Goal: Navigation & Orientation: Find specific page/section

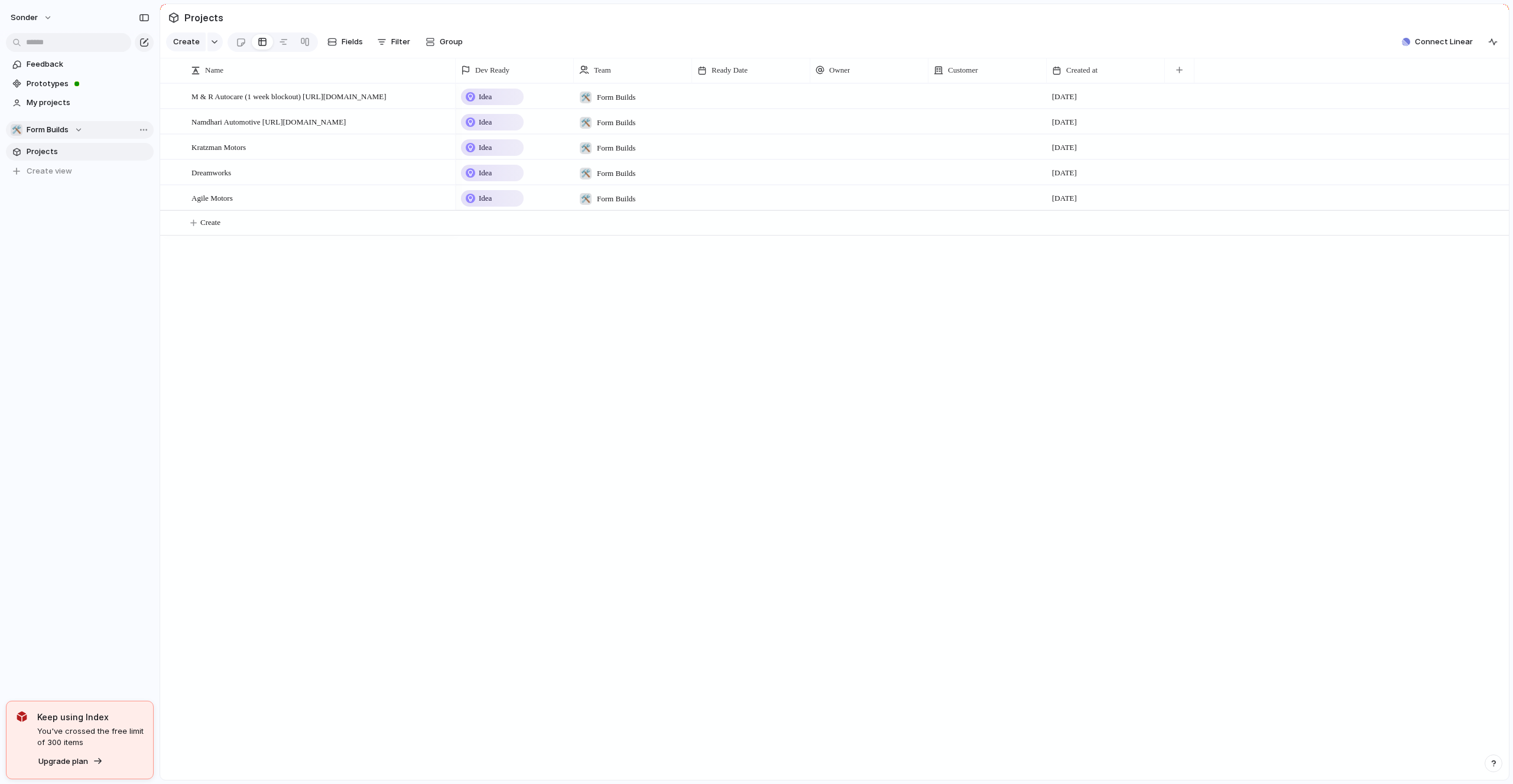
click at [84, 129] on button "🛠️ Form Builds" at bounding box center [80, 130] width 148 height 17
click at [85, 120] on div "Recent 🥶 Audi's Board 🚀 Avenue ☠️ Toms Board Teams 🛠️ Form Builds 👑 Nafis's Boa…" at bounding box center [756, 392] width 1513 height 784
click at [43, 28] on div "sonder" at bounding box center [80, 15] width 160 height 30
click at [43, 21] on button "sonder" at bounding box center [31, 17] width 53 height 19
click at [89, 22] on div "Settings Invite members Change theme Sign out" at bounding box center [756, 392] width 1513 height 784
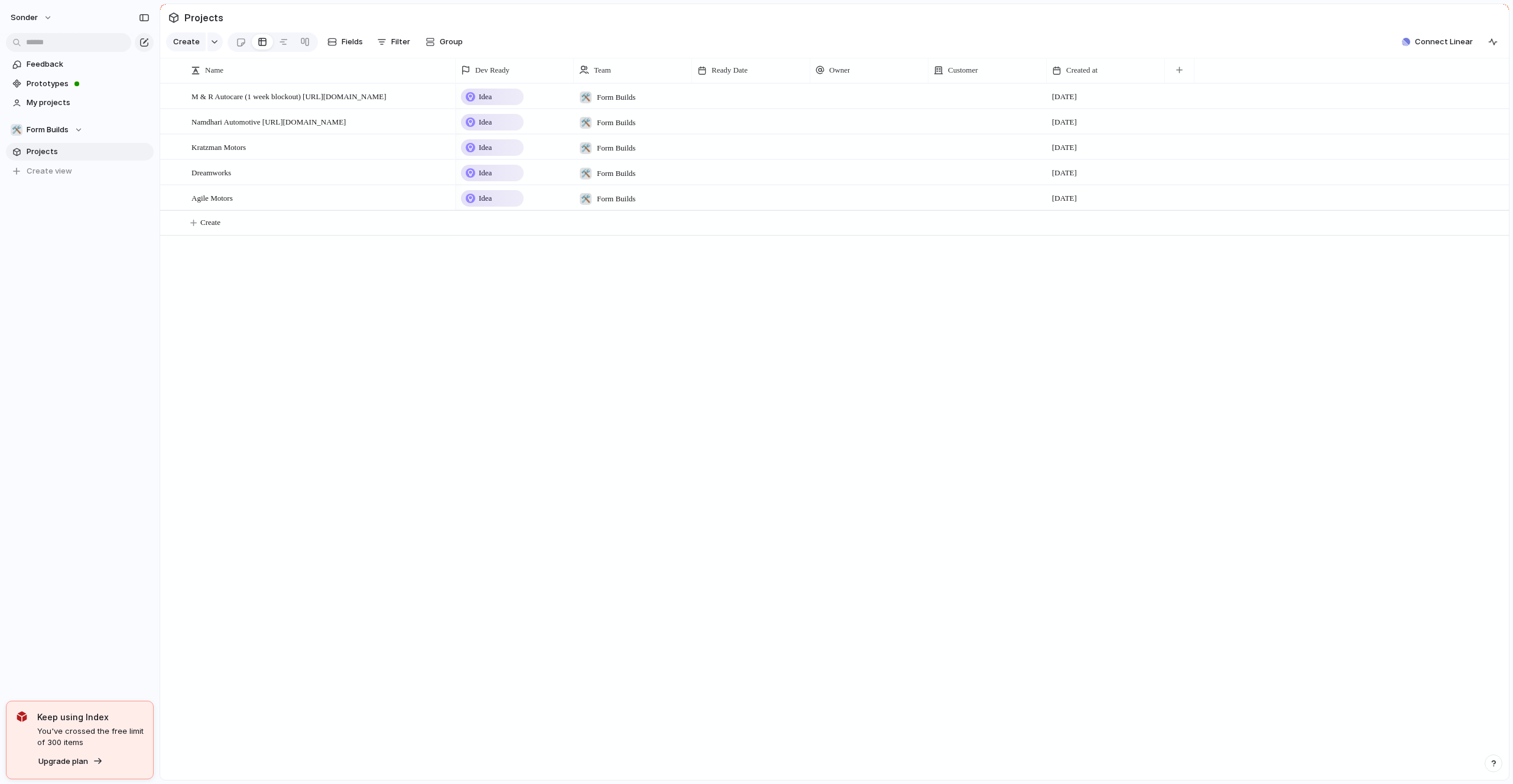
click at [62, 159] on link "Projects" at bounding box center [80, 152] width 148 height 17
click at [62, 157] on span "Projects" at bounding box center [88, 152] width 123 height 12
click at [67, 164] on button "Create view" at bounding box center [80, 171] width 148 height 17
click at [68, 132] on span "Form Builds" at bounding box center [48, 130] width 42 height 12
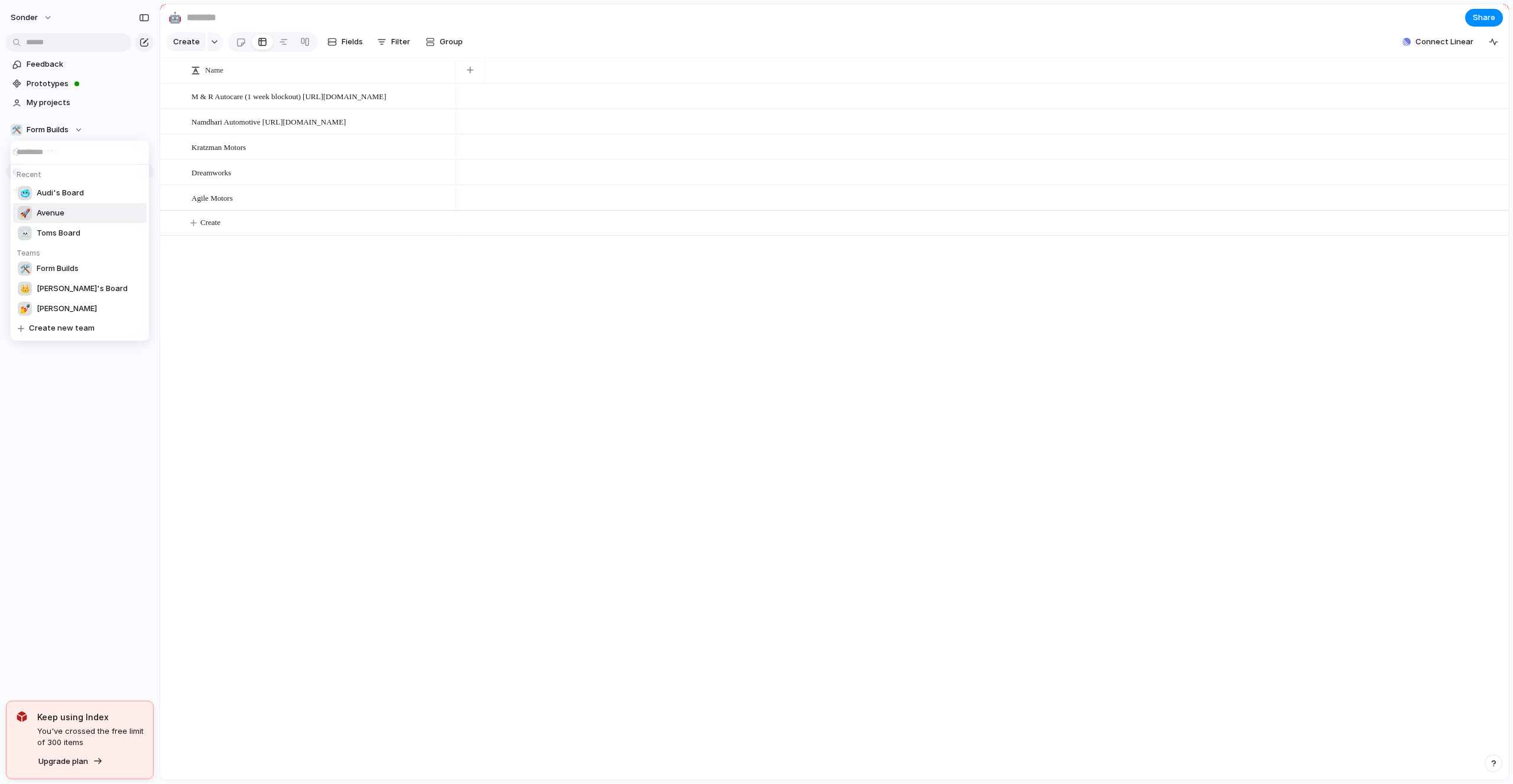
click at [74, 213] on li "🚀 Avenue" at bounding box center [80, 213] width 134 height 20
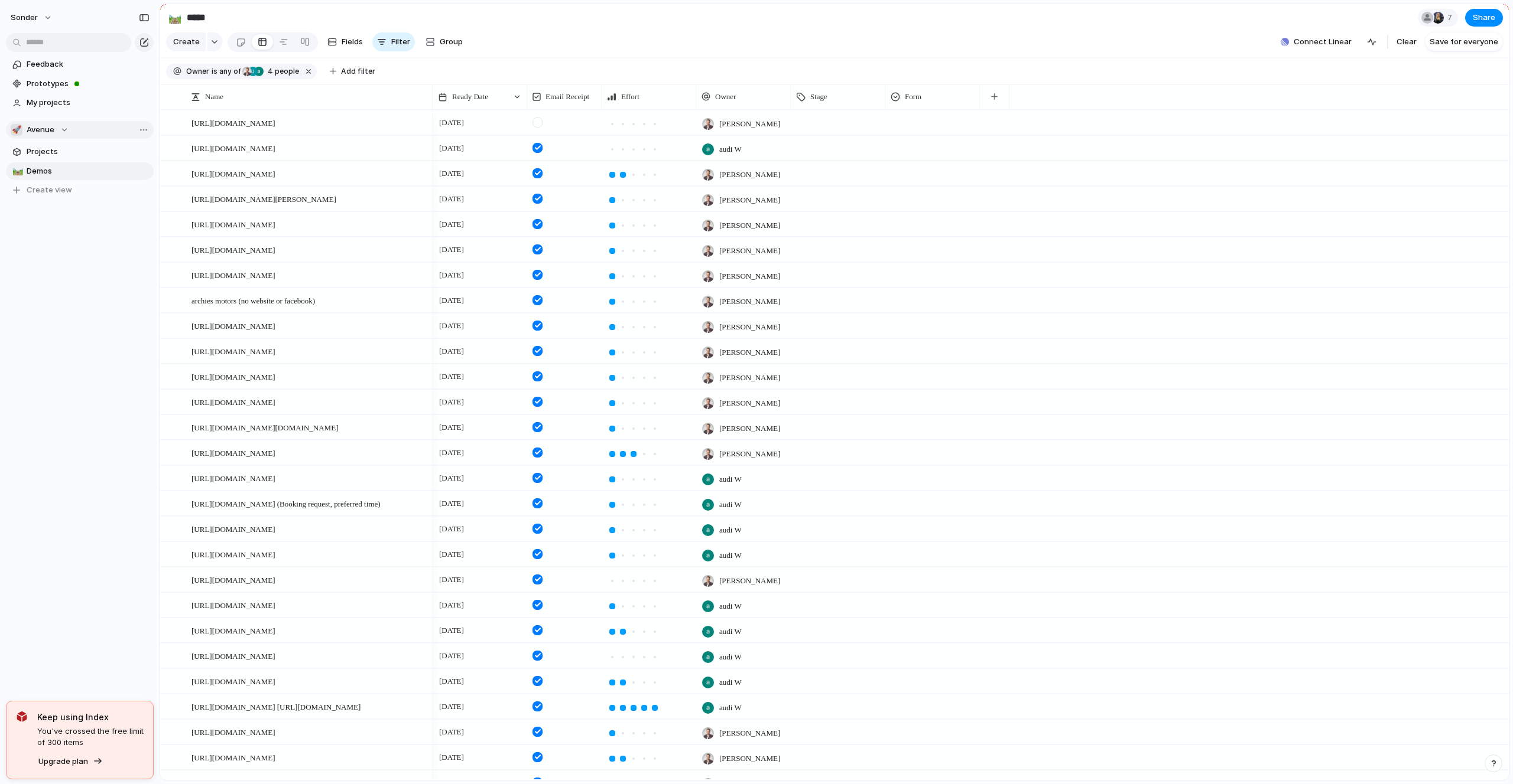
click at [57, 139] on section "🚀 Avenue Projects 🛤️ Demos To pick up a draggable item, press the space bar. Wh…" at bounding box center [80, 155] width 160 height 88
click at [53, 124] on span "Avenue" at bounding box center [41, 130] width 28 height 12
click at [65, 226] on li "☠️ Toms Board" at bounding box center [80, 234] width 134 height 20
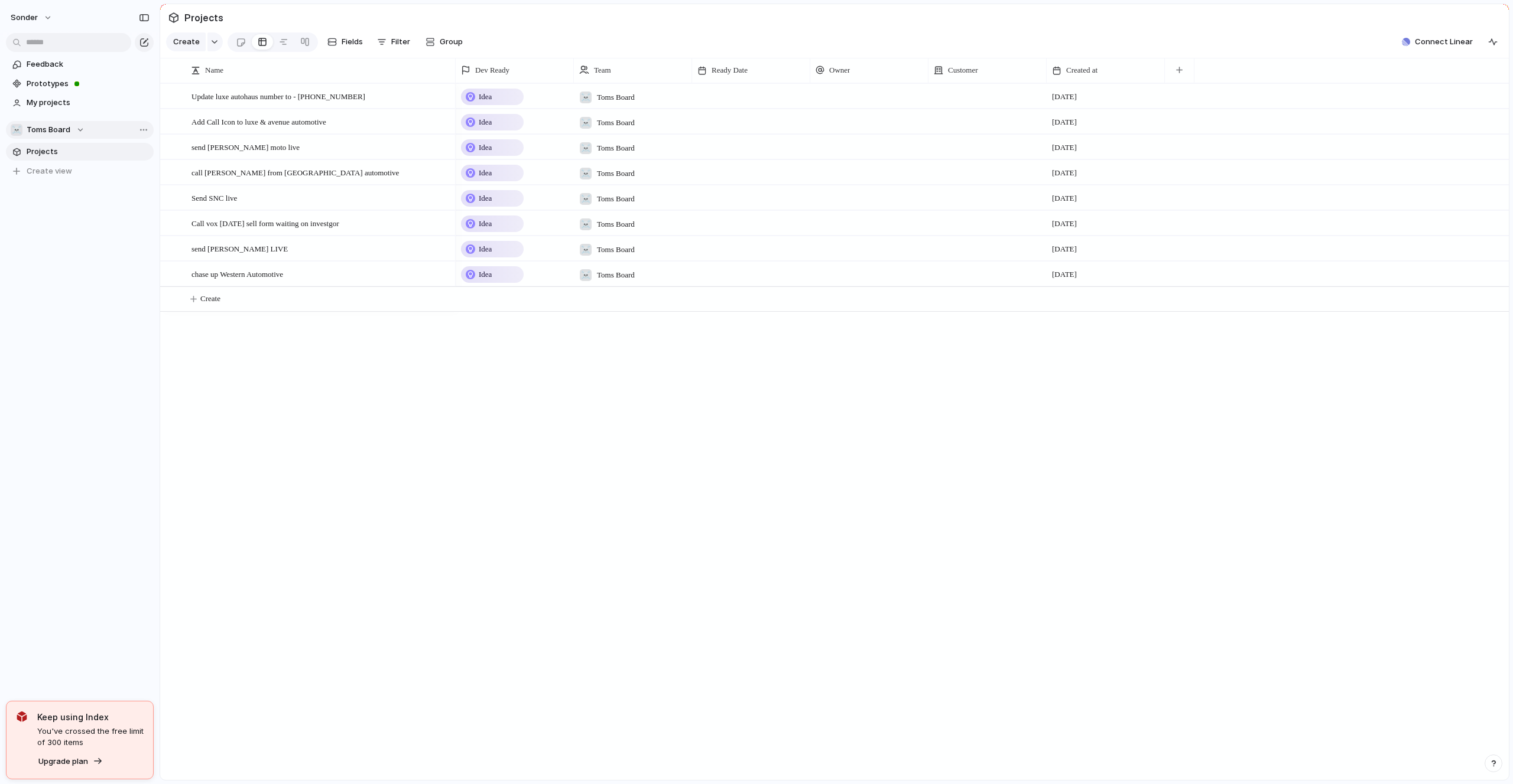
click at [49, 126] on span "Toms Board" at bounding box center [49, 130] width 44 height 12
click at [65, 190] on li "🚀 Avenue" at bounding box center [80, 193] width 134 height 20
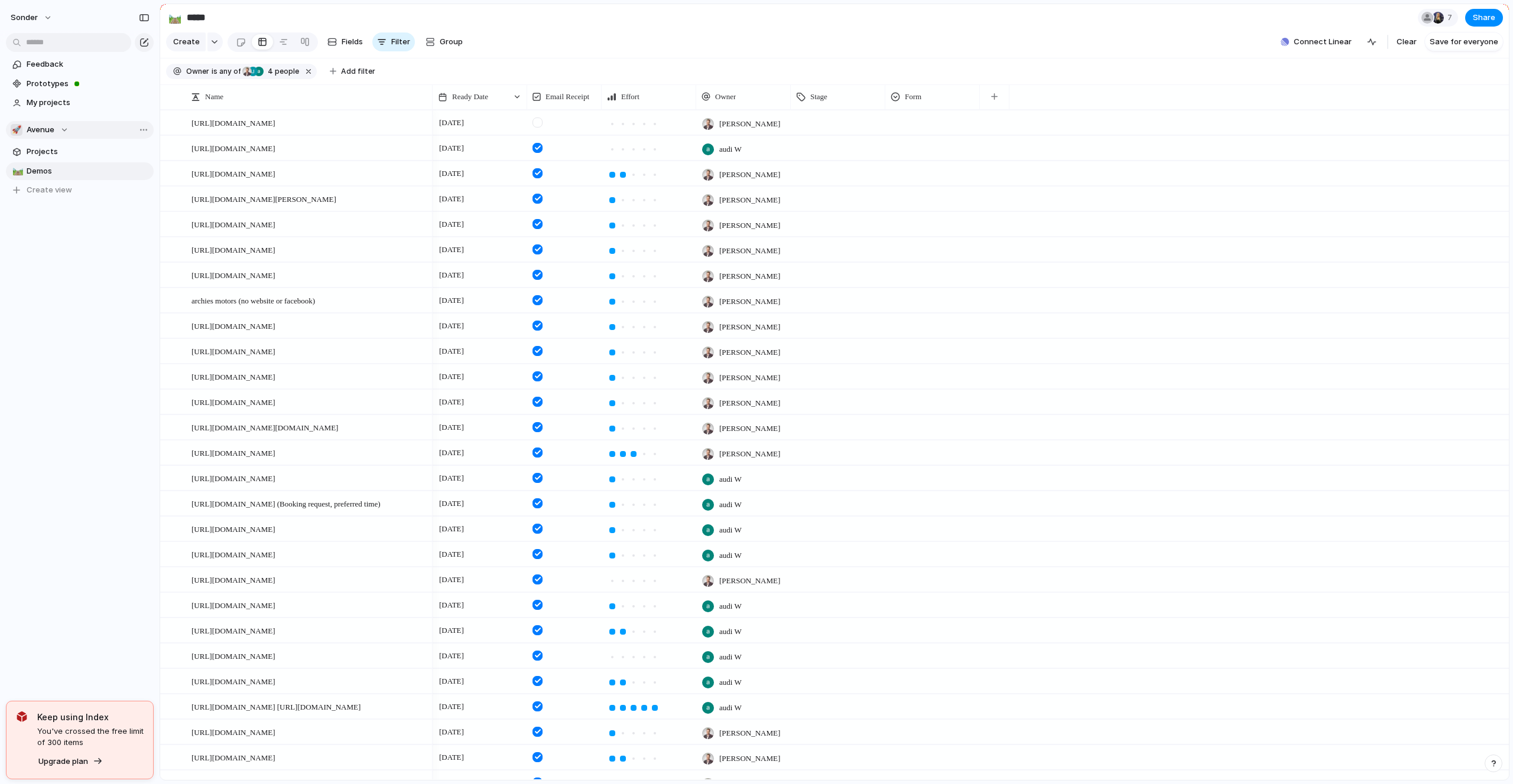
click at [61, 132] on div "🚀 Avenue" at bounding box center [40, 130] width 58 height 12
click at [66, 300] on li "💅 Zach" at bounding box center [80, 309] width 134 height 20
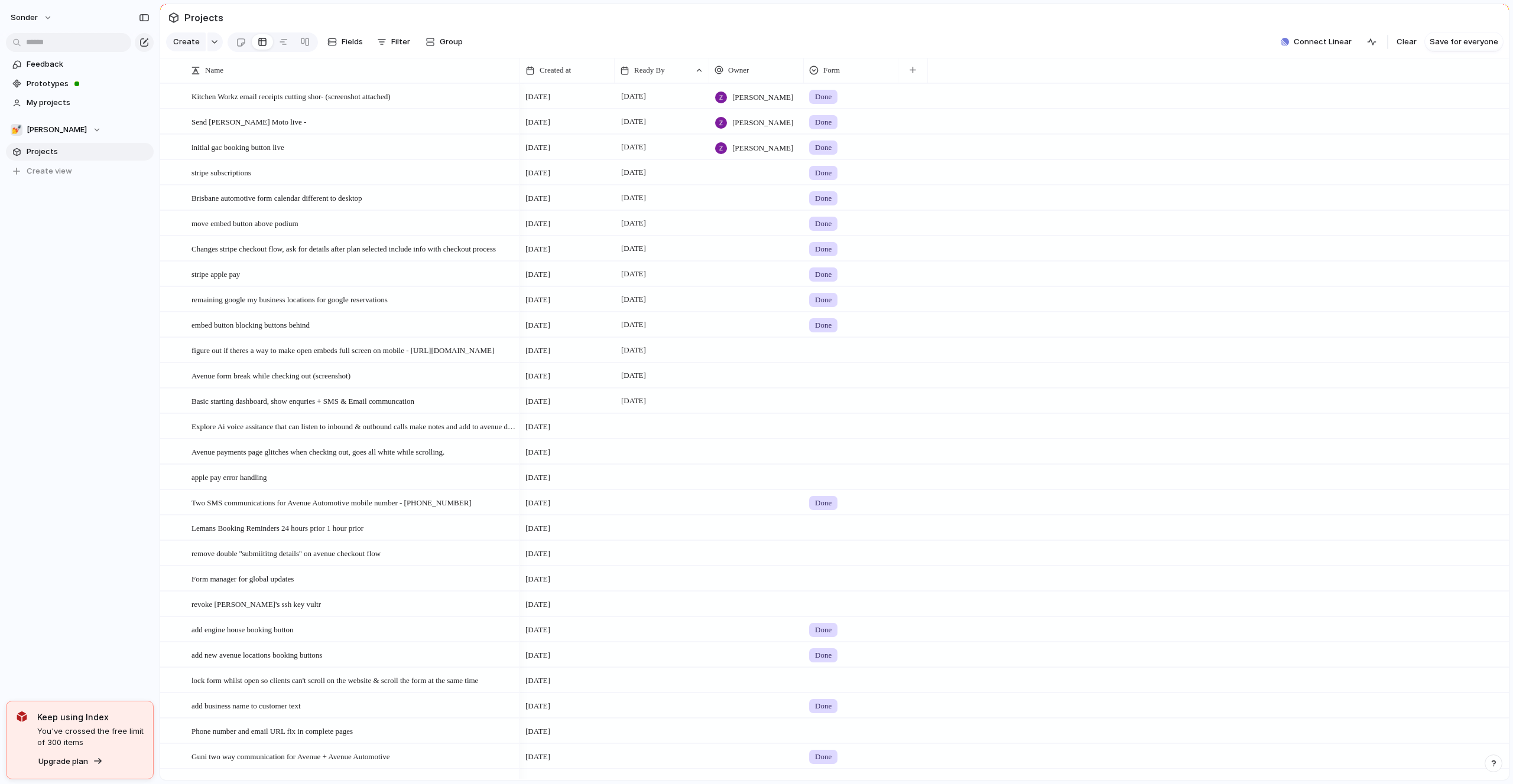
click at [49, 139] on section "💅 Zach Projects To pick up a draggable item, press the space bar. While draggin…" at bounding box center [80, 146] width 160 height 68
click at [49, 136] on button "💅 Zach" at bounding box center [80, 130] width 148 height 17
click at [65, 288] on span "Nafis's Board" at bounding box center [81, 289] width 91 height 12
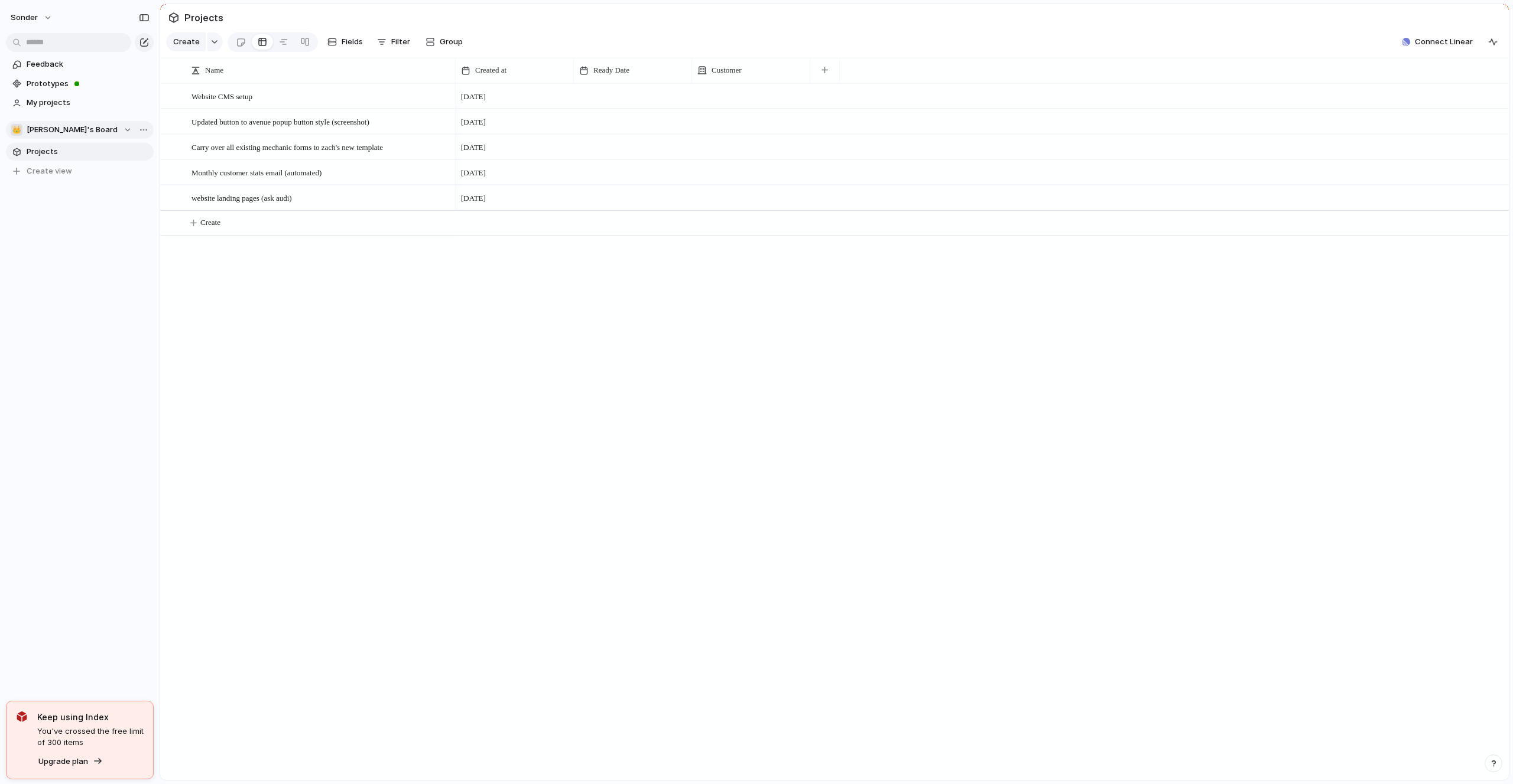
click at [56, 129] on span "Nafis's Board" at bounding box center [72, 130] width 91 height 12
click at [62, 265] on span "Audi's Board" at bounding box center [60, 268] width 47 height 12
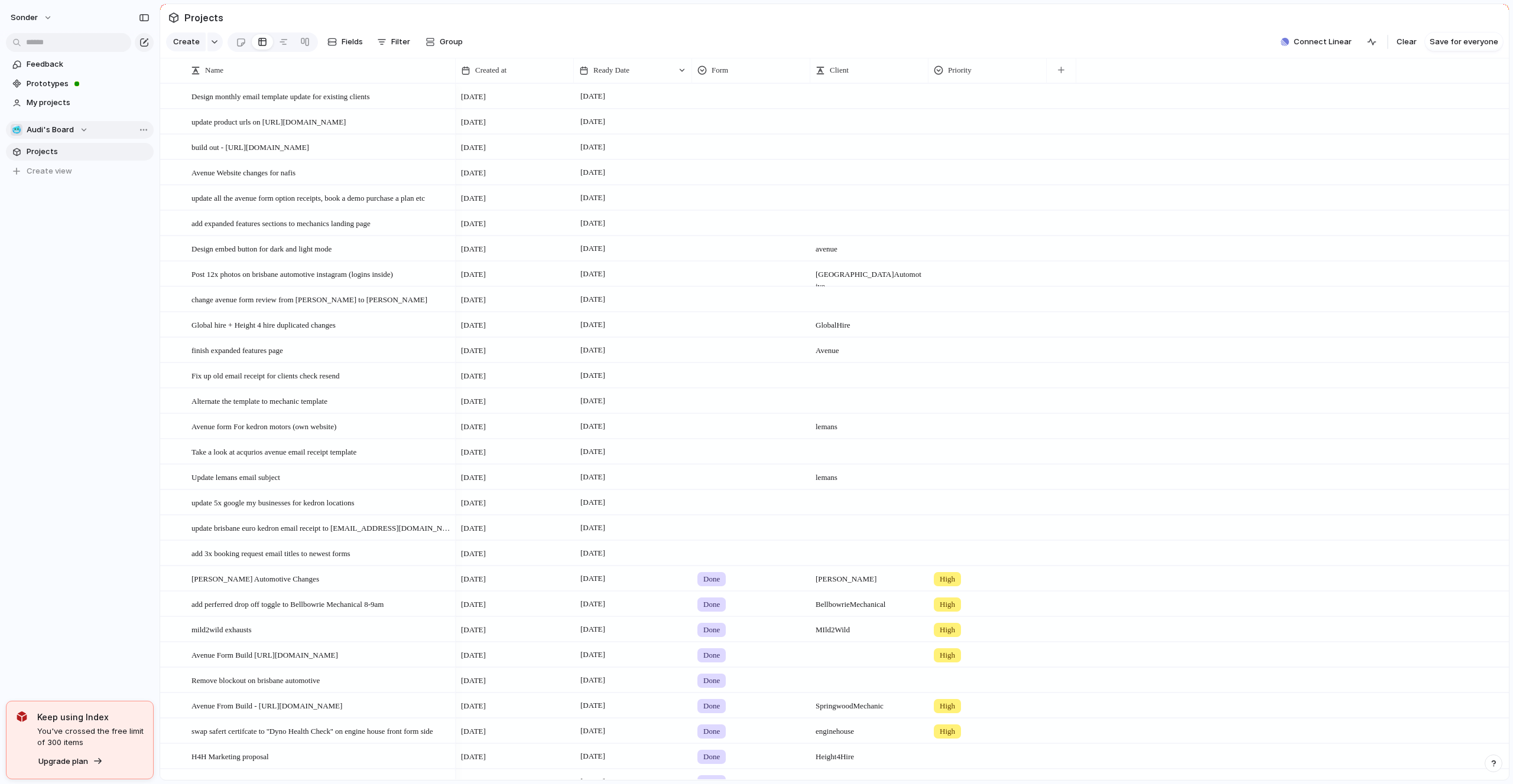
click at [60, 139] on button "🥶 Audi's Board" at bounding box center [80, 130] width 148 height 17
click at [72, 300] on li "☠️ Toms Board" at bounding box center [80, 309] width 134 height 20
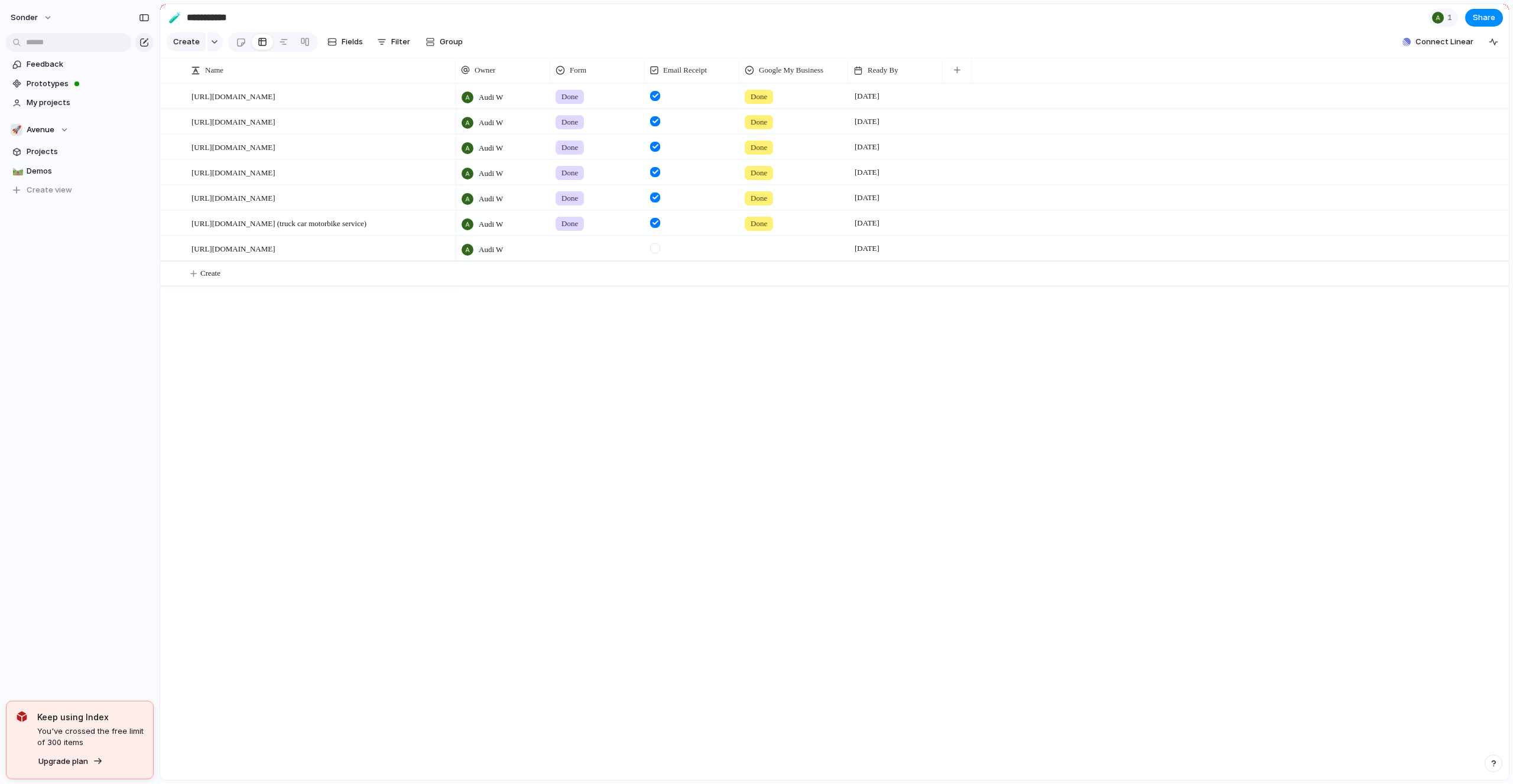
click at [202, 10] on input "**********" at bounding box center [253, 17] width 139 height 21
click at [54, 128] on div "🚀 Avenue" at bounding box center [40, 130] width 58 height 12
click at [68, 284] on span "Form Builds" at bounding box center [57, 289] width 42 height 12
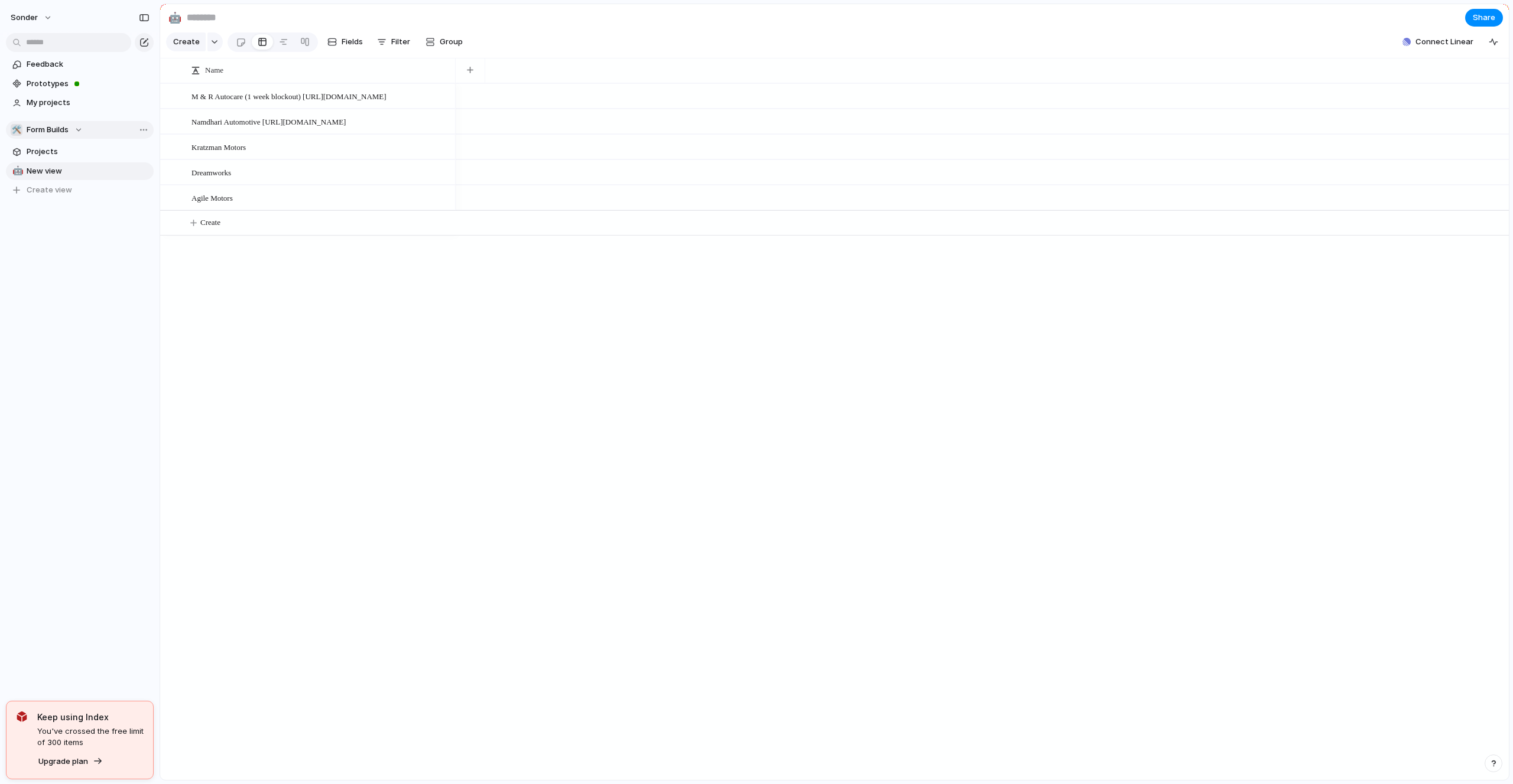
click at [62, 133] on span "Form Builds" at bounding box center [48, 130] width 42 height 12
type input "**********"
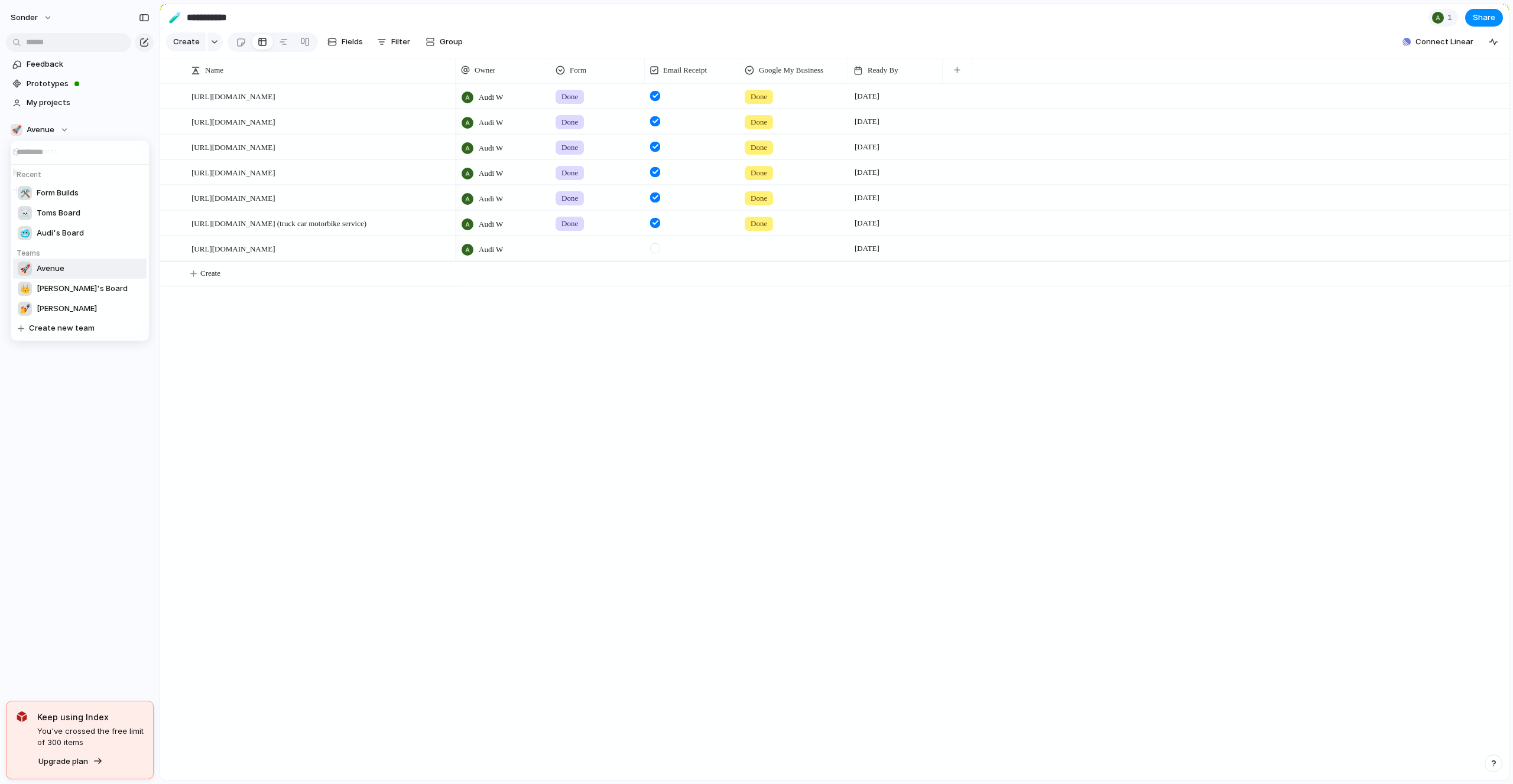
click at [275, 304] on div "Recent 🛠️ Form Builds ☠️ Toms Board 🥶 Audi's Board Teams 🚀 Avenue 👑 Nafis's Boa…" at bounding box center [756, 392] width 1513 height 784
click at [1449, 24] on div "1" at bounding box center [1443, 17] width 30 height 17
click at [1313, 25] on div "Seen by Audi W" at bounding box center [756, 392] width 1513 height 784
click at [203, 15] on input "**********" at bounding box center [253, 17] width 139 height 21
click at [46, 123] on button "🚀 Avenue" at bounding box center [80, 130] width 148 height 17
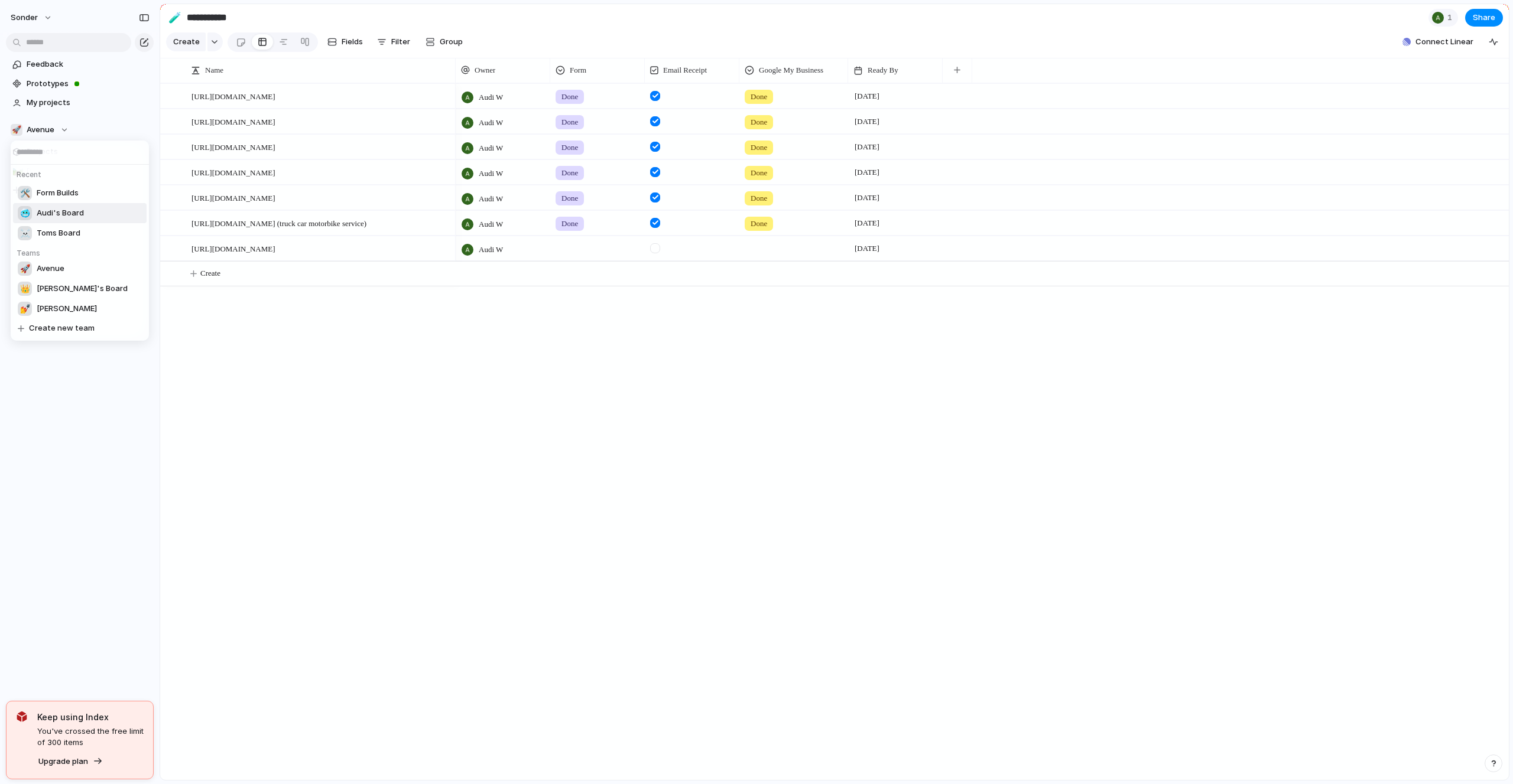
click at [65, 215] on span "Audi's Board" at bounding box center [60, 213] width 47 height 12
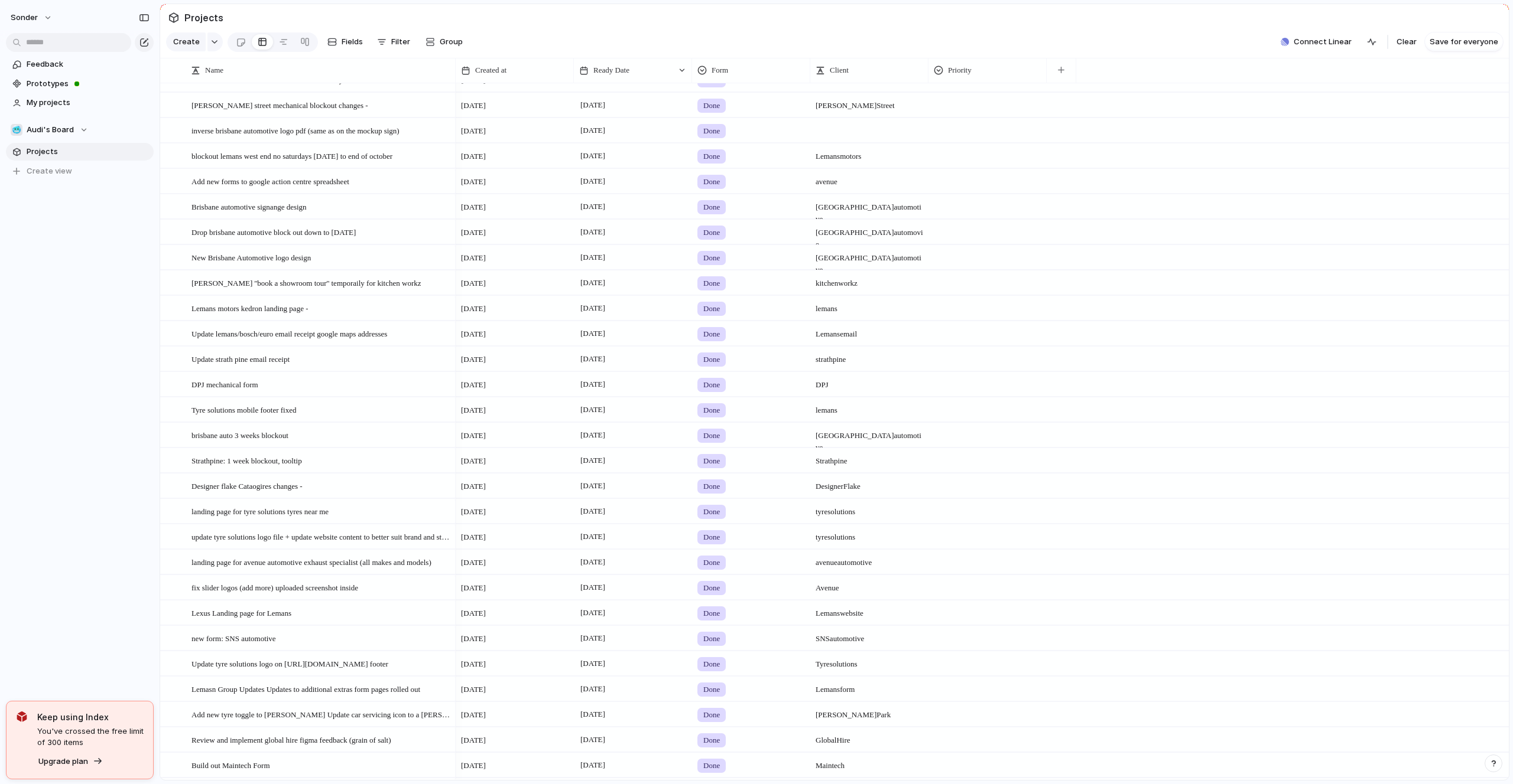
scroll to position [980, 0]
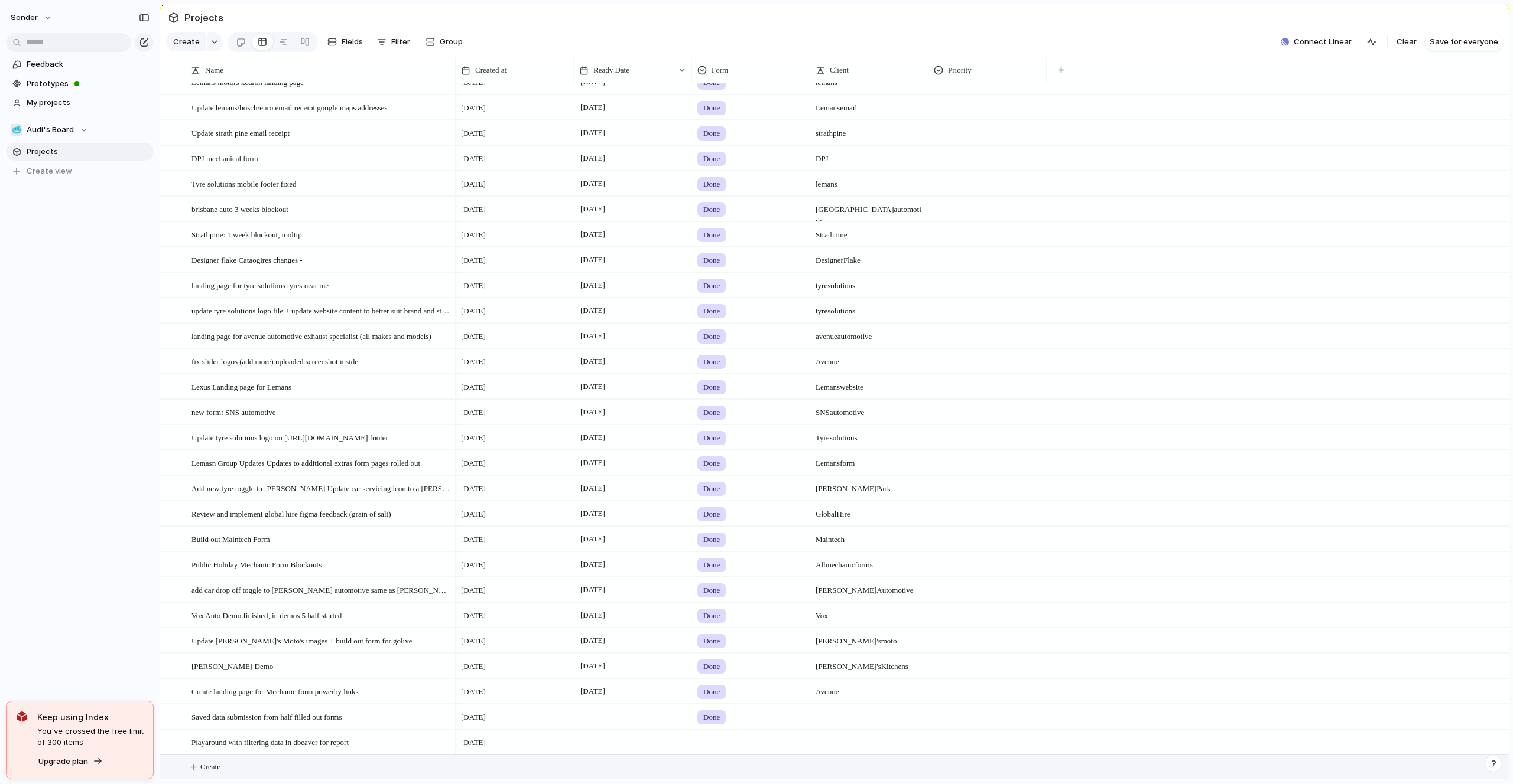
click at [236, 762] on button "Create" at bounding box center [849, 767] width 1355 height 24
type textarea "**********"
click at [598, 766] on div at bounding box center [633, 767] width 118 height 24
click at [639, 659] on button "9" at bounding box center [645, 656] width 21 height 21
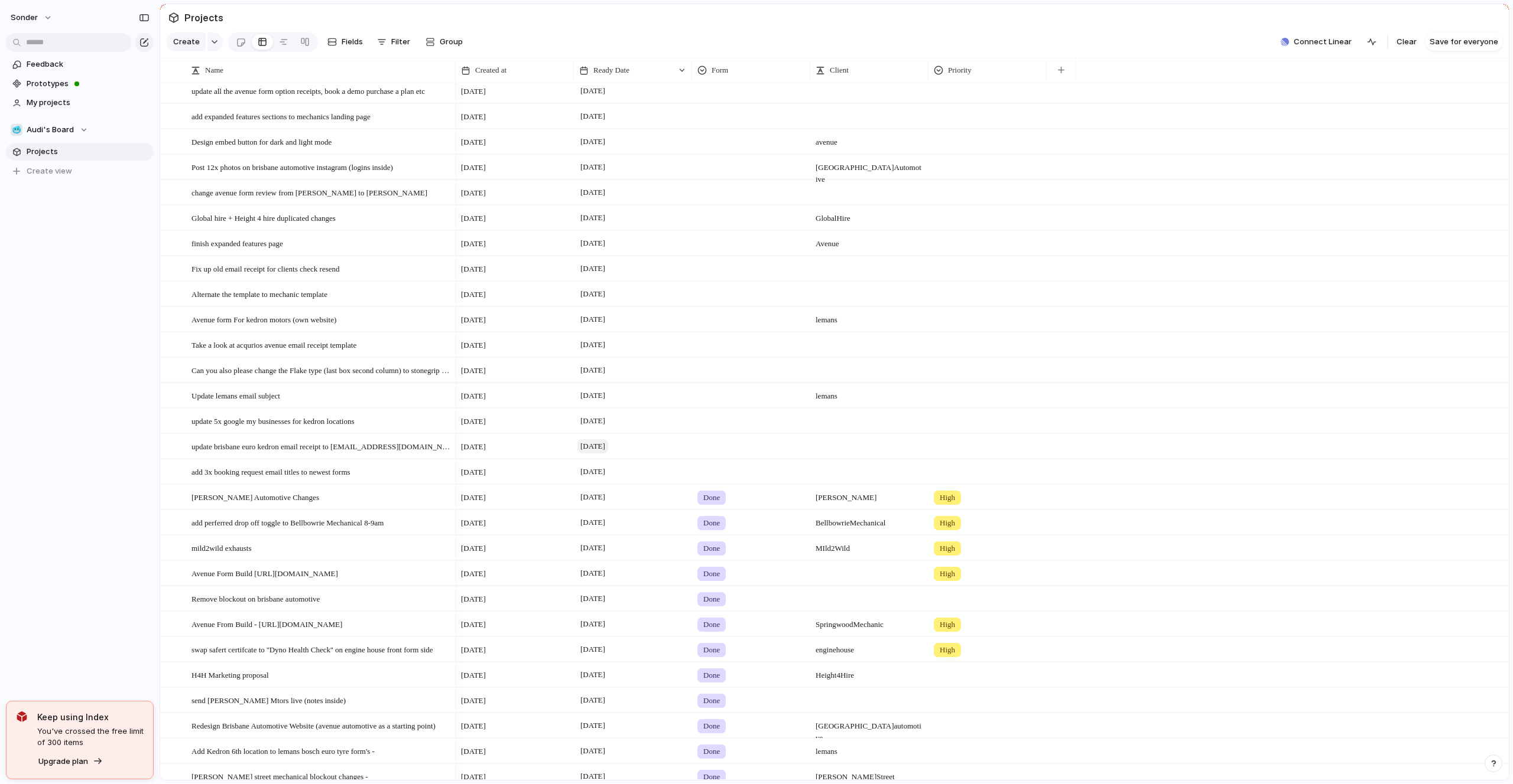
scroll to position [100, 0]
click at [824, 368] on span at bounding box center [869, 368] width 117 height 7
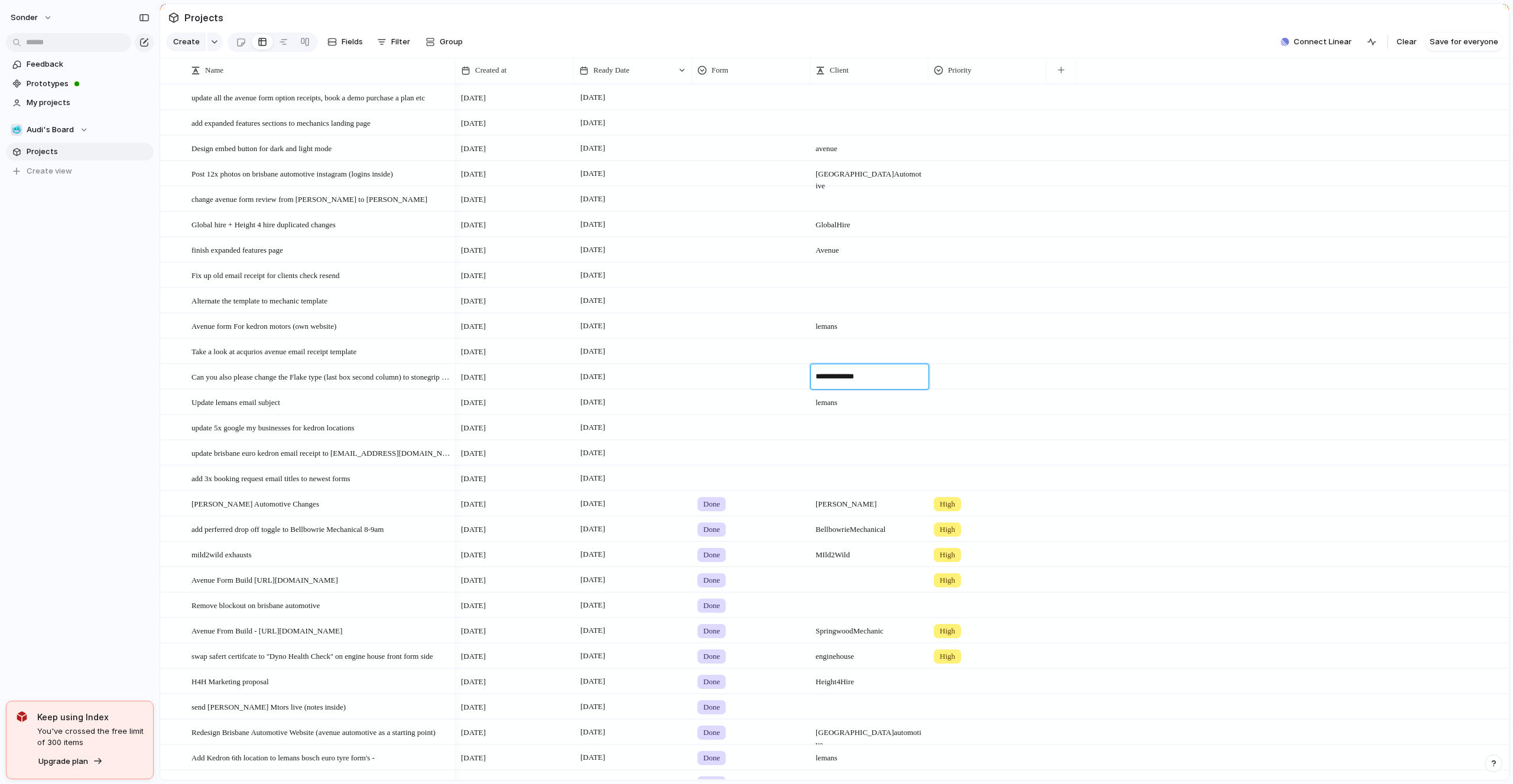
type textarea "**********"
click at [727, 379] on div at bounding box center [750, 374] width 117 height 20
click at [727, 379] on div "Live Done In progress" at bounding box center [756, 392] width 1513 height 784
click at [597, 374] on span "[DATE]" at bounding box center [593, 377] width 30 height 15
click at [644, 505] on button "9" at bounding box center [646, 503] width 23 height 23
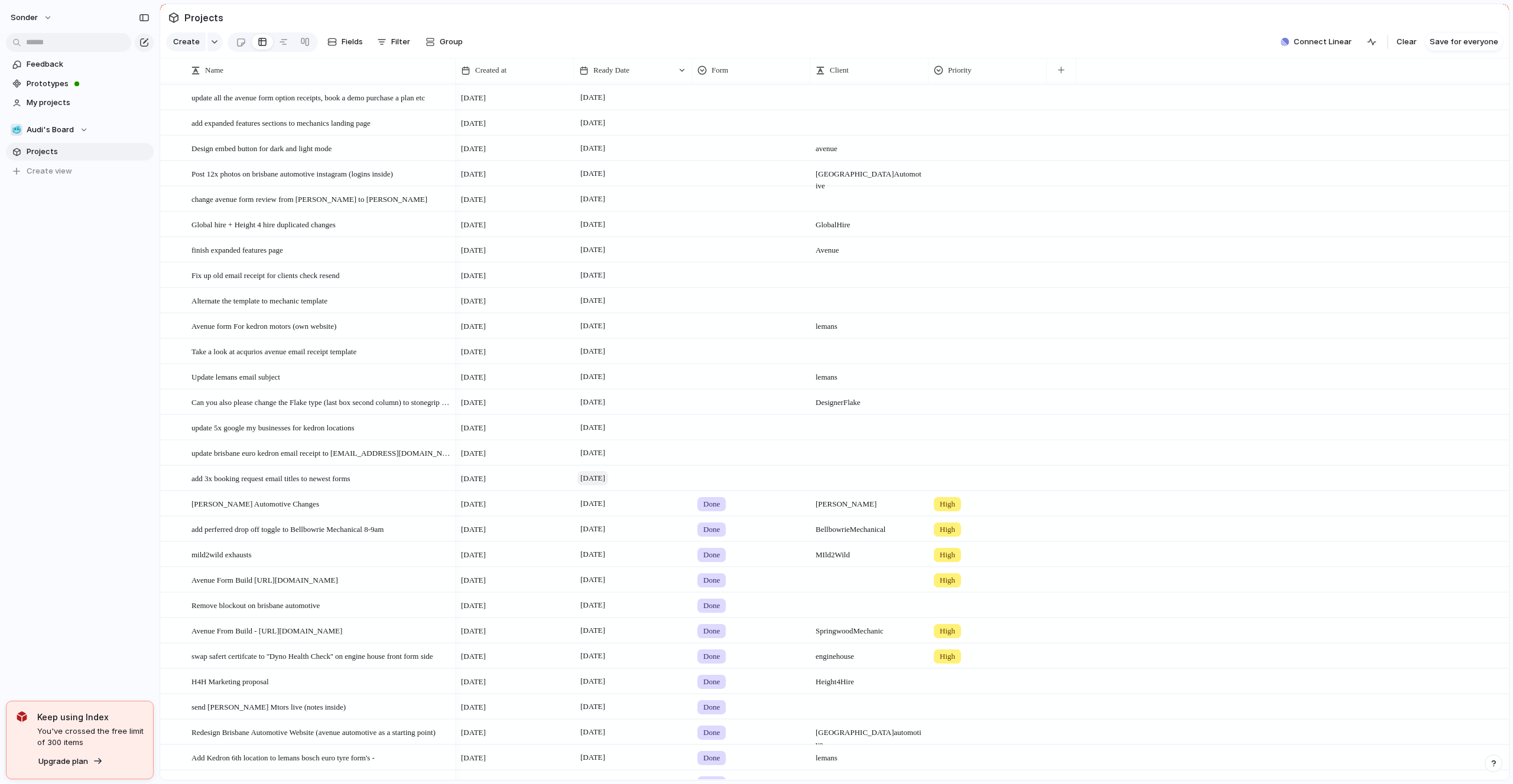
click at [584, 476] on span "4 September" at bounding box center [593, 479] width 30 height 15
click at [702, 606] on button "11" at bounding box center [697, 604] width 21 height 21
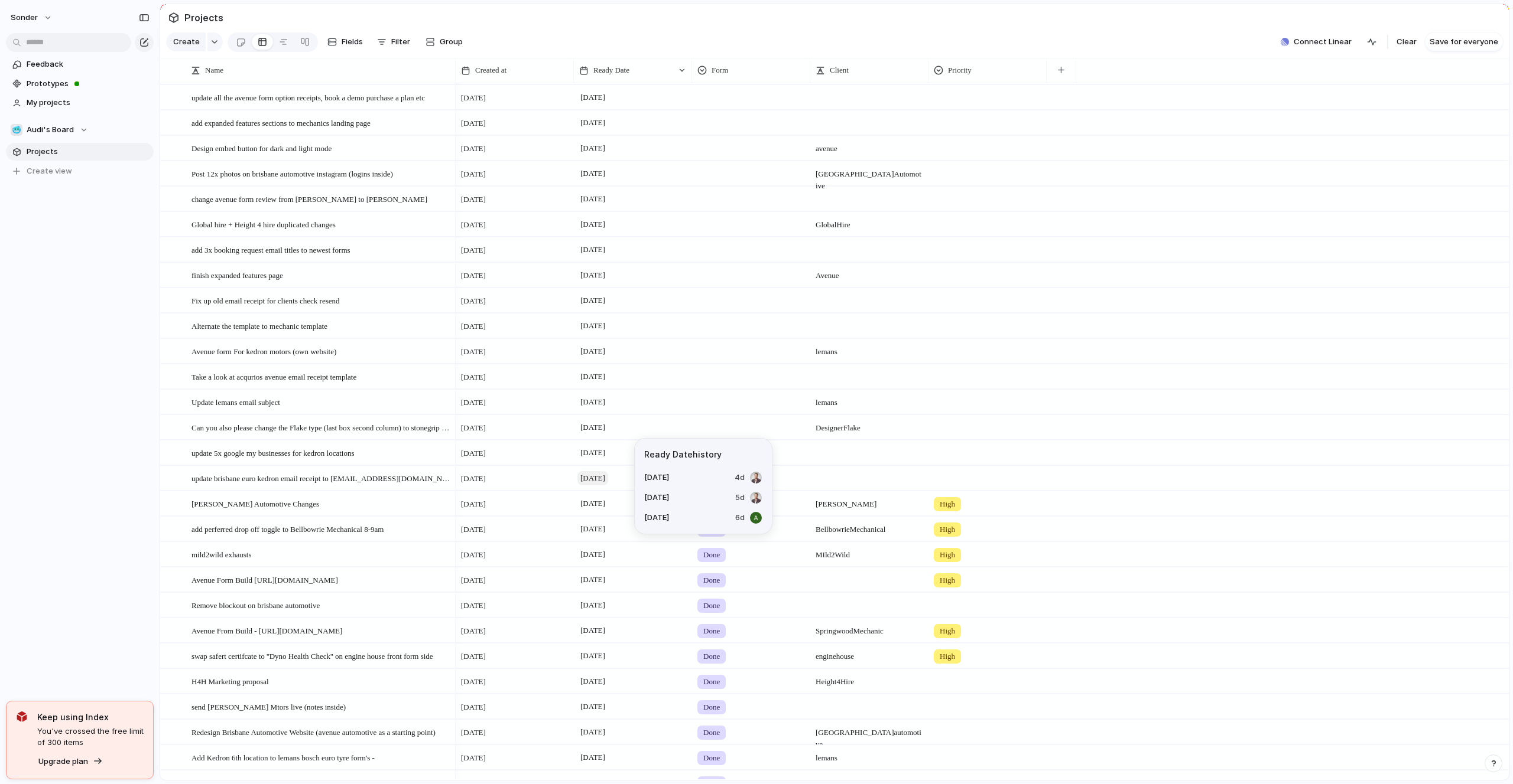
click at [608, 475] on span "4 September" at bounding box center [593, 479] width 30 height 15
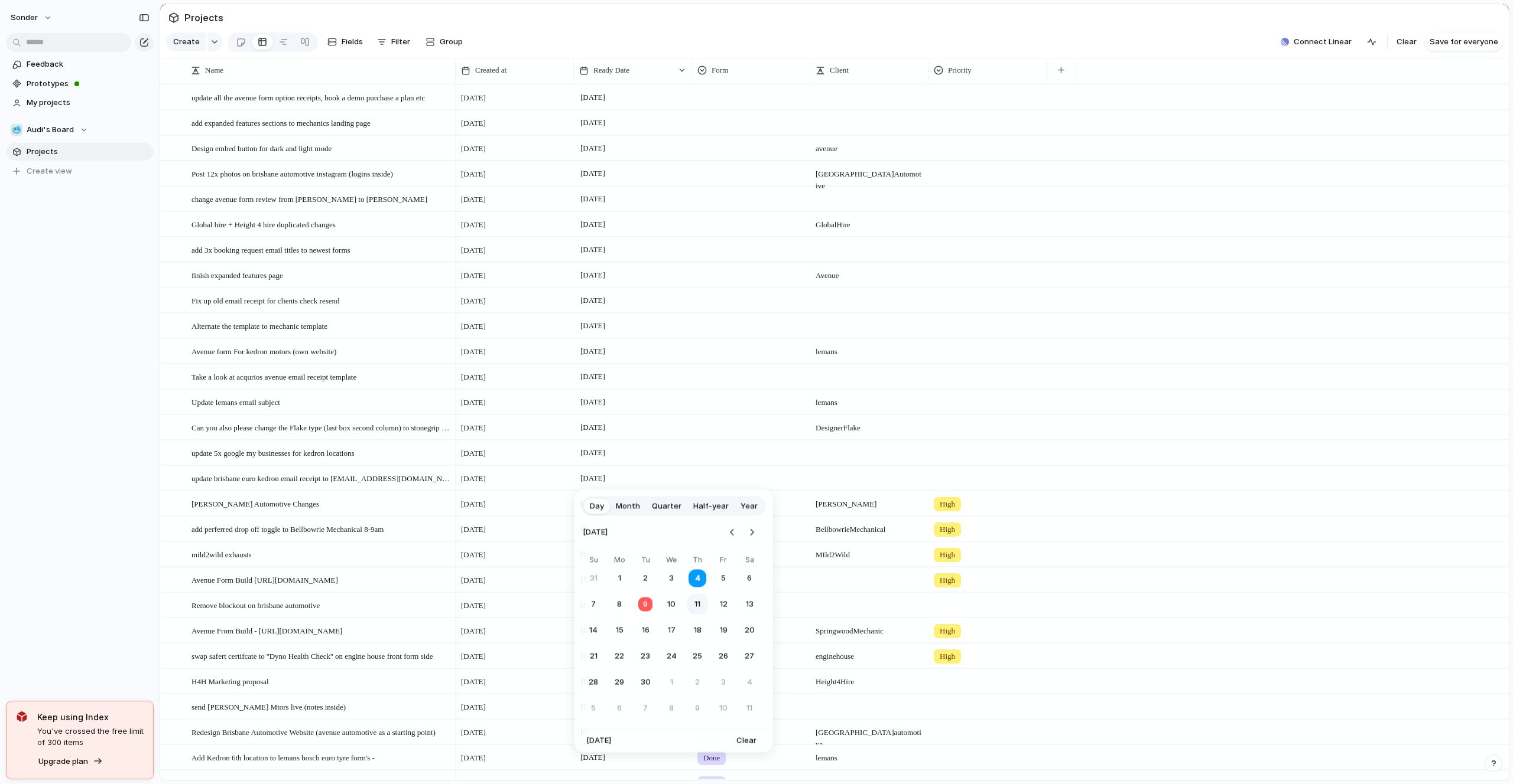
click at [695, 601] on button "11" at bounding box center [697, 604] width 21 height 21
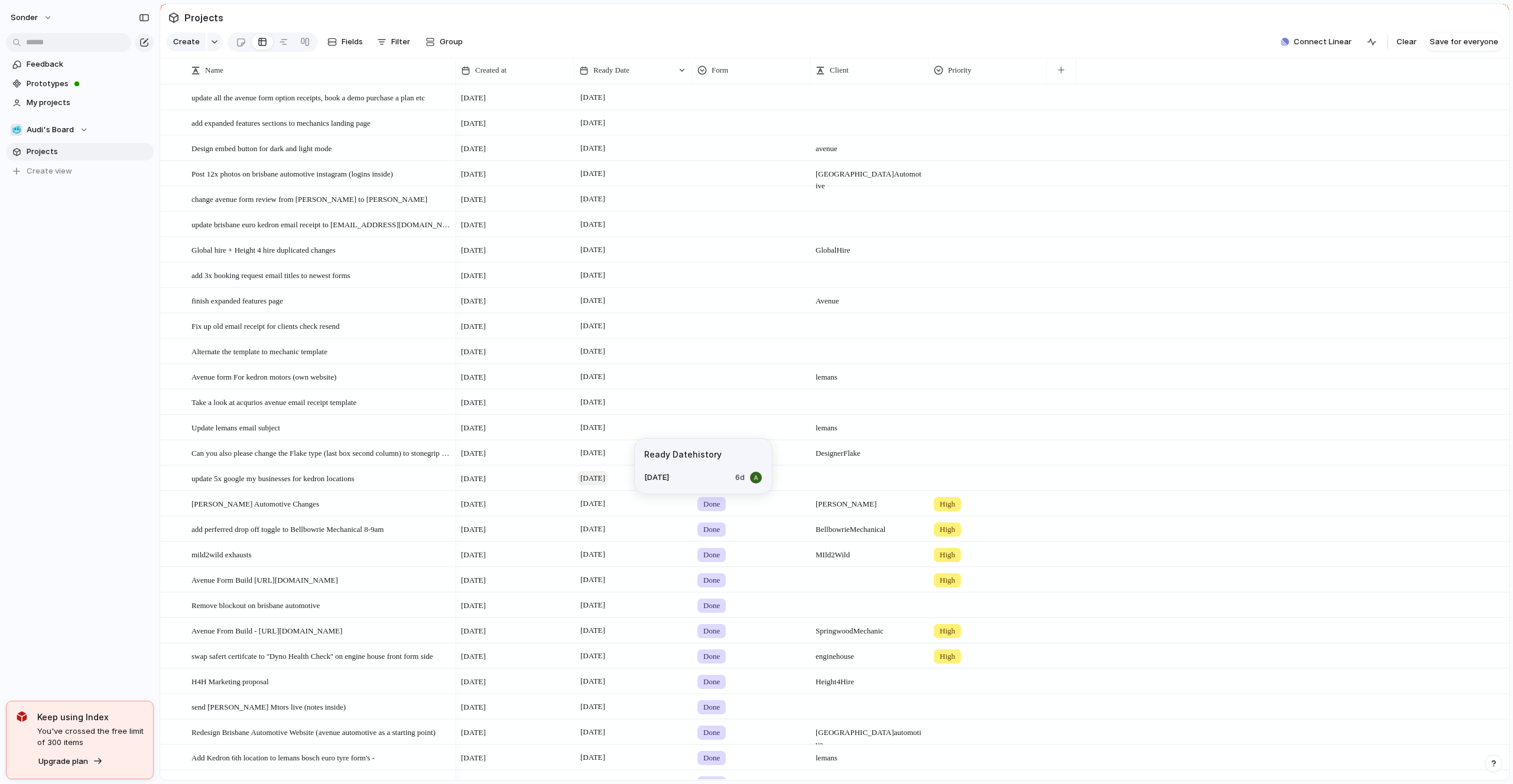
click at [608, 474] on span "[DATE]" at bounding box center [593, 479] width 30 height 15
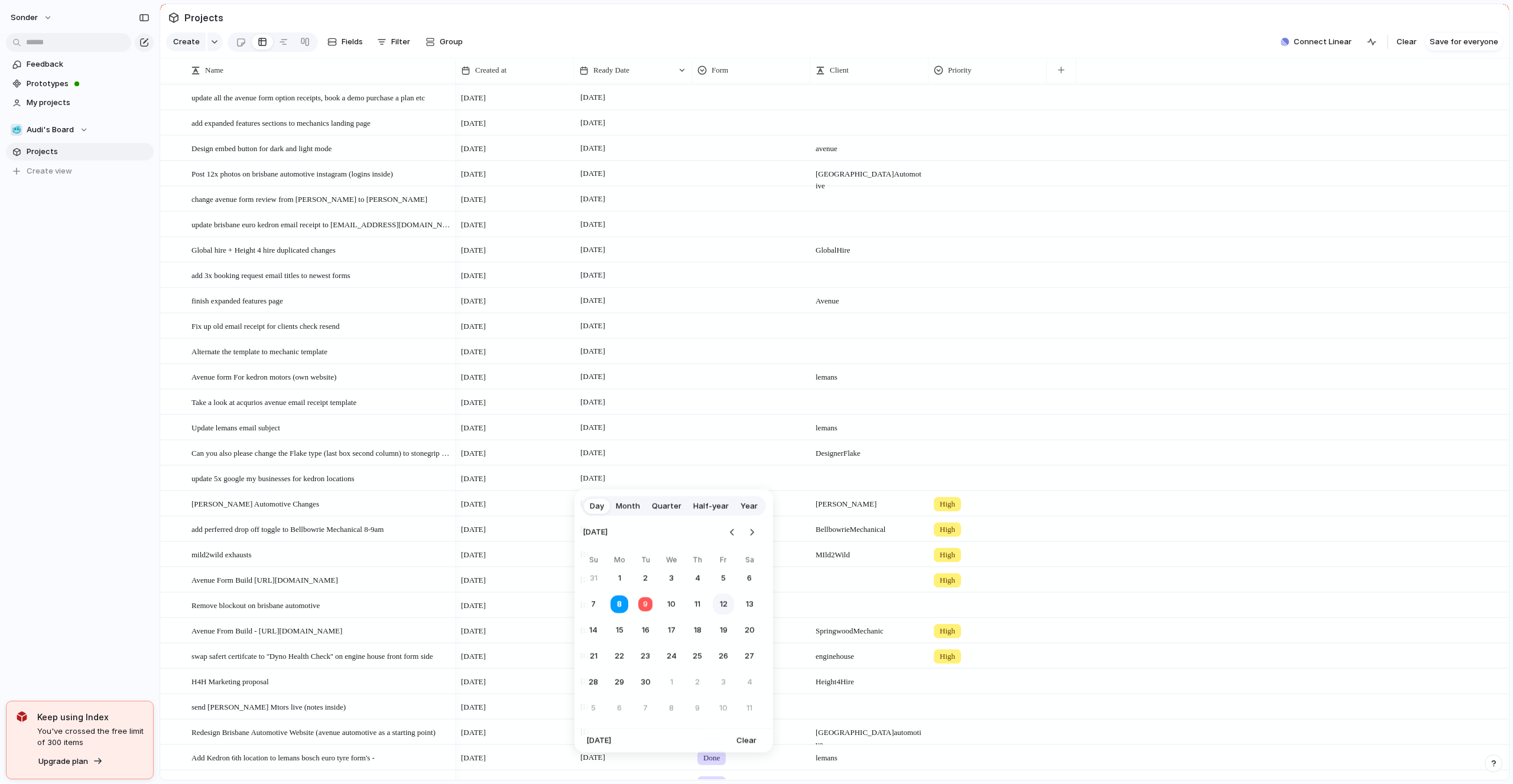
click at [714, 604] on button "12" at bounding box center [723, 604] width 21 height 21
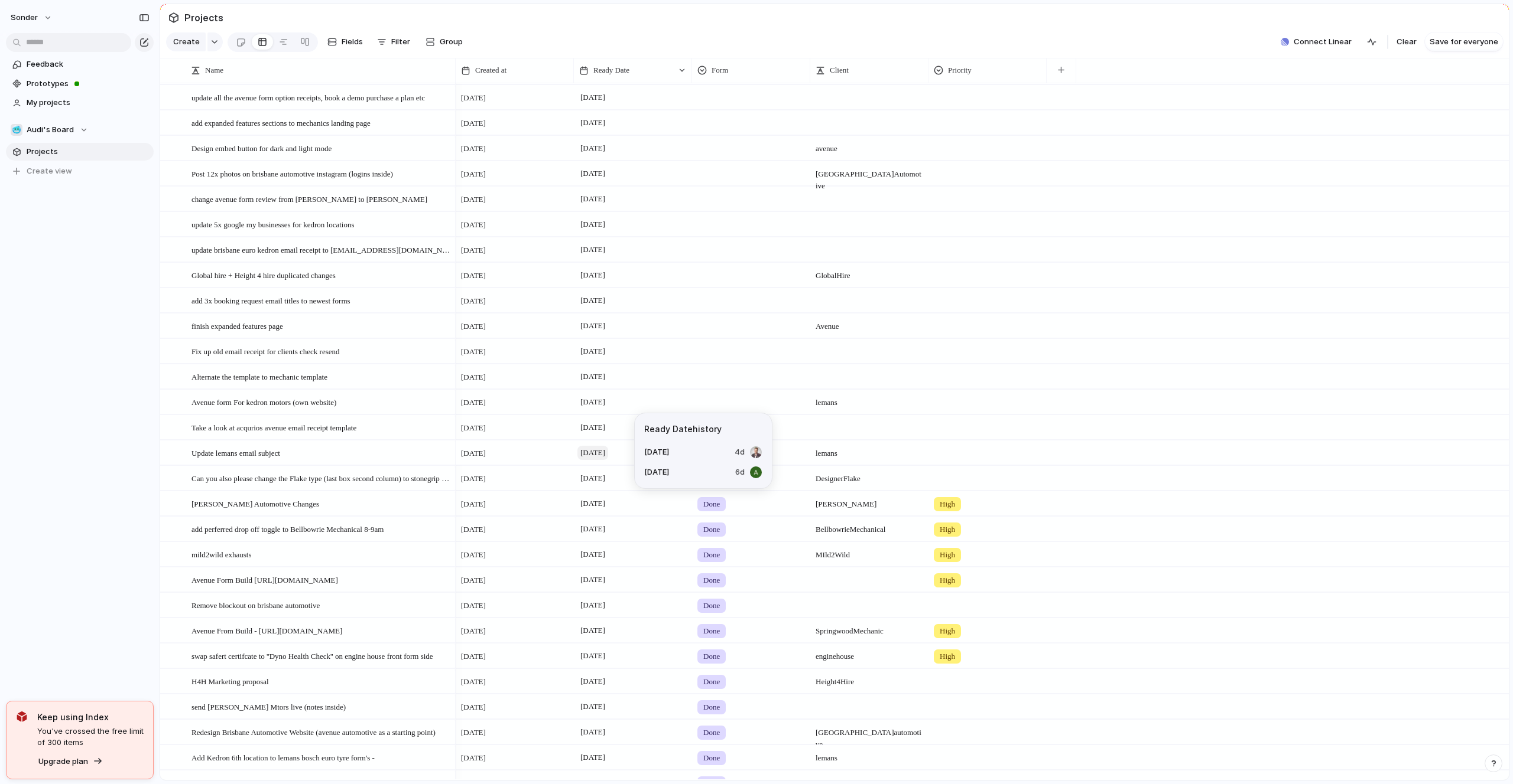
click at [601, 455] on span "[DATE]" at bounding box center [593, 453] width 30 height 15
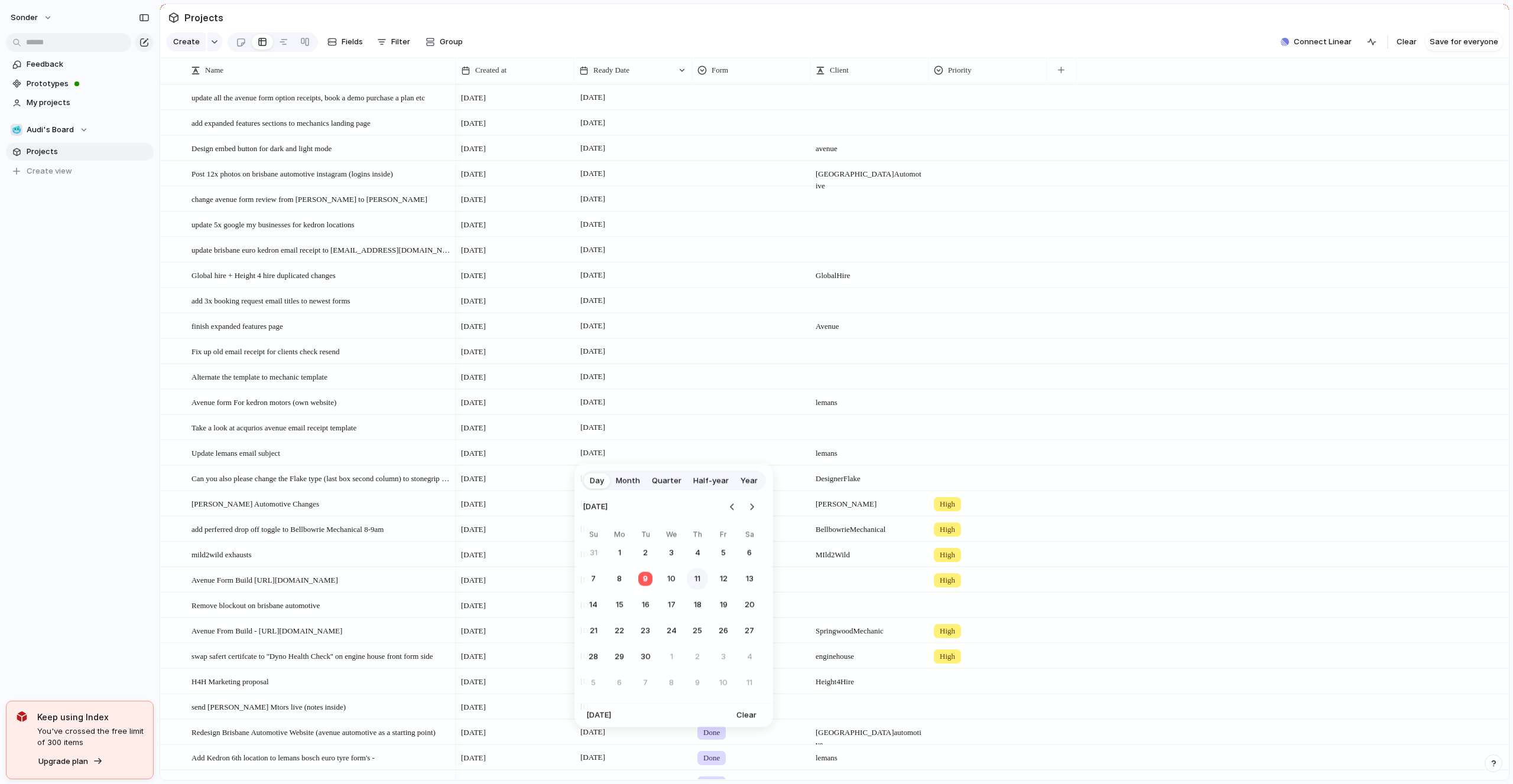
click at [699, 585] on button "11" at bounding box center [697, 579] width 21 height 21
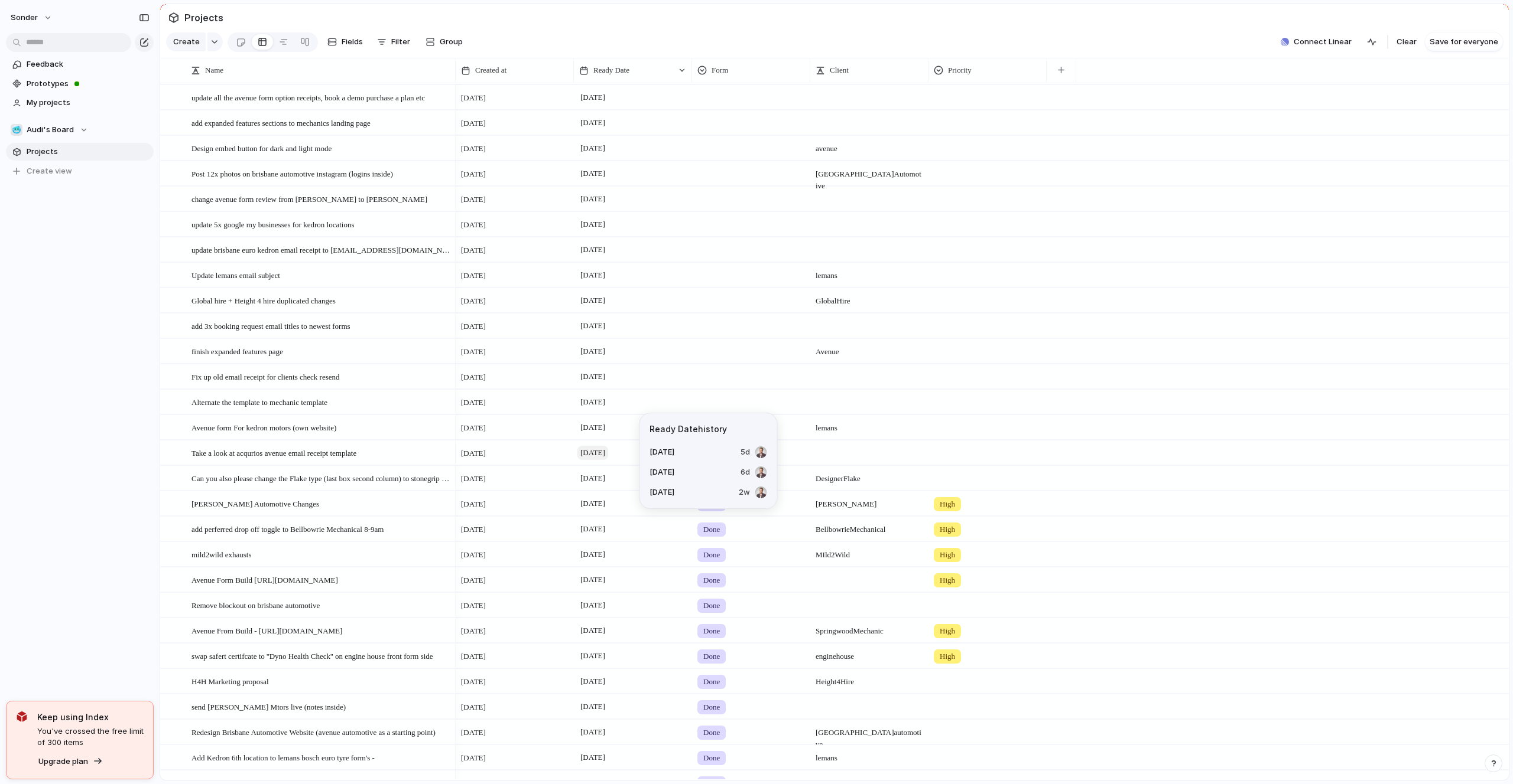
click at [599, 446] on span "[DATE]" at bounding box center [593, 453] width 30 height 15
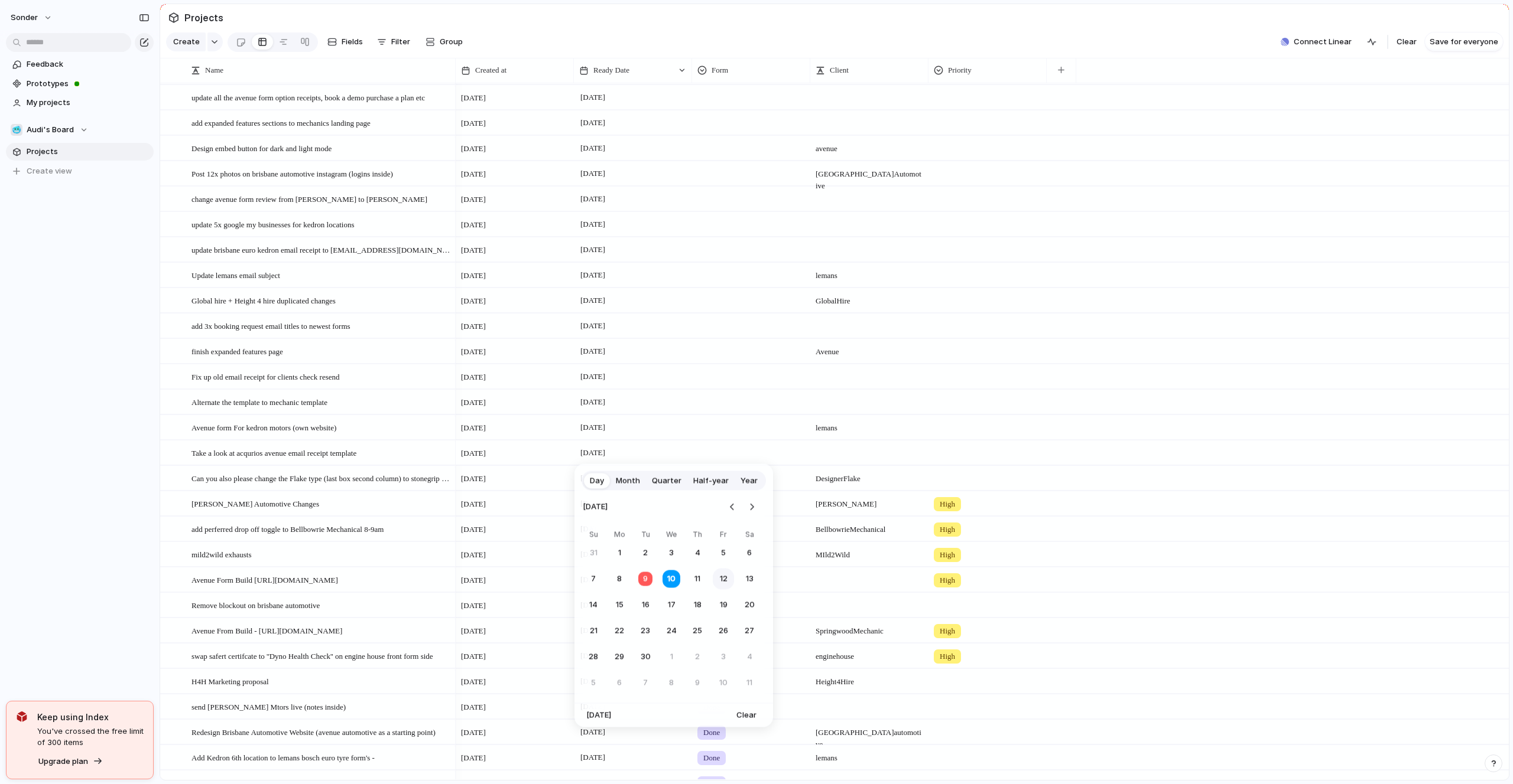
click at [718, 581] on button "12" at bounding box center [723, 579] width 21 height 21
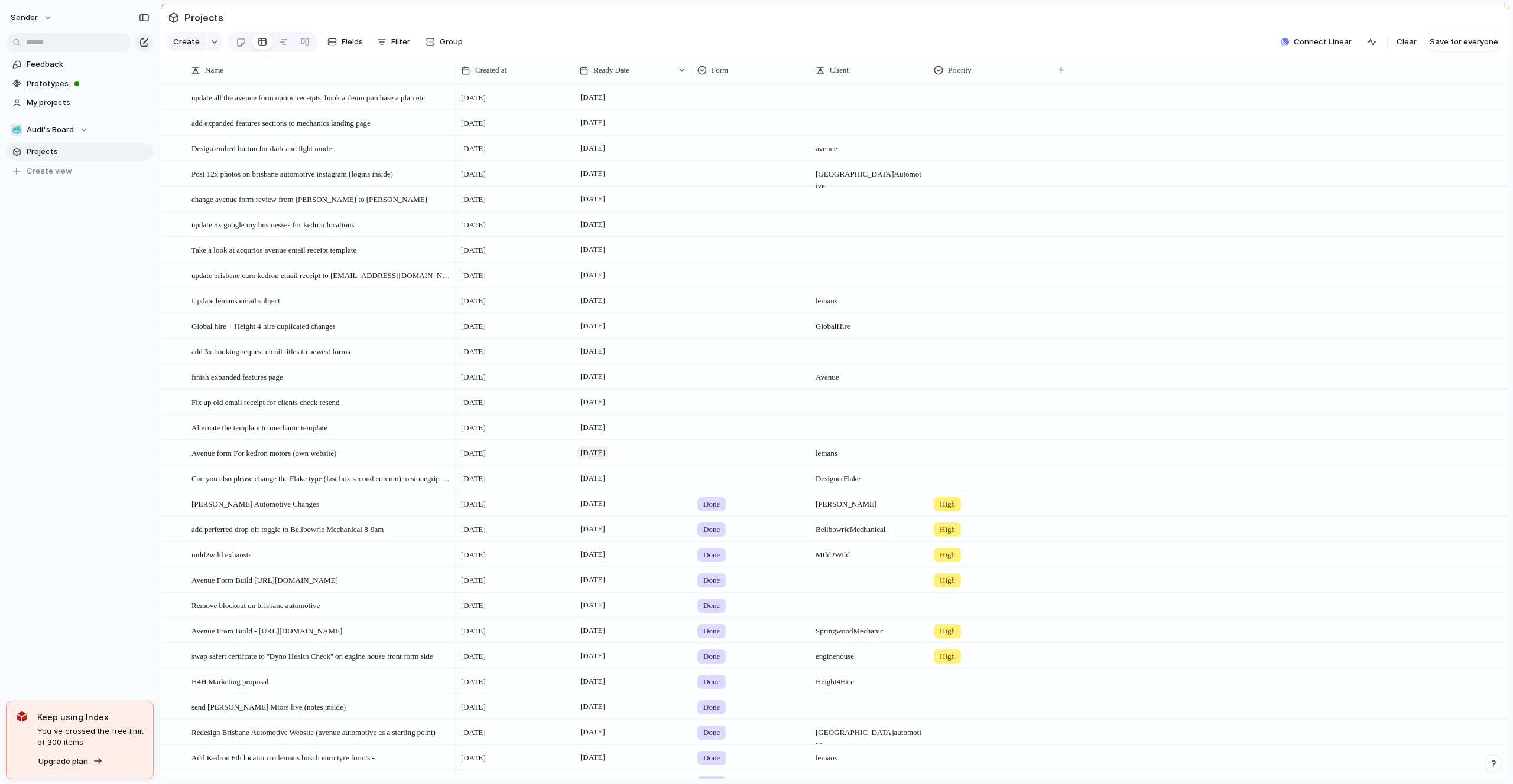
click at [608, 453] on span "[DATE]" at bounding box center [593, 453] width 30 height 15
click at [726, 579] on button "12" at bounding box center [723, 579] width 21 height 21
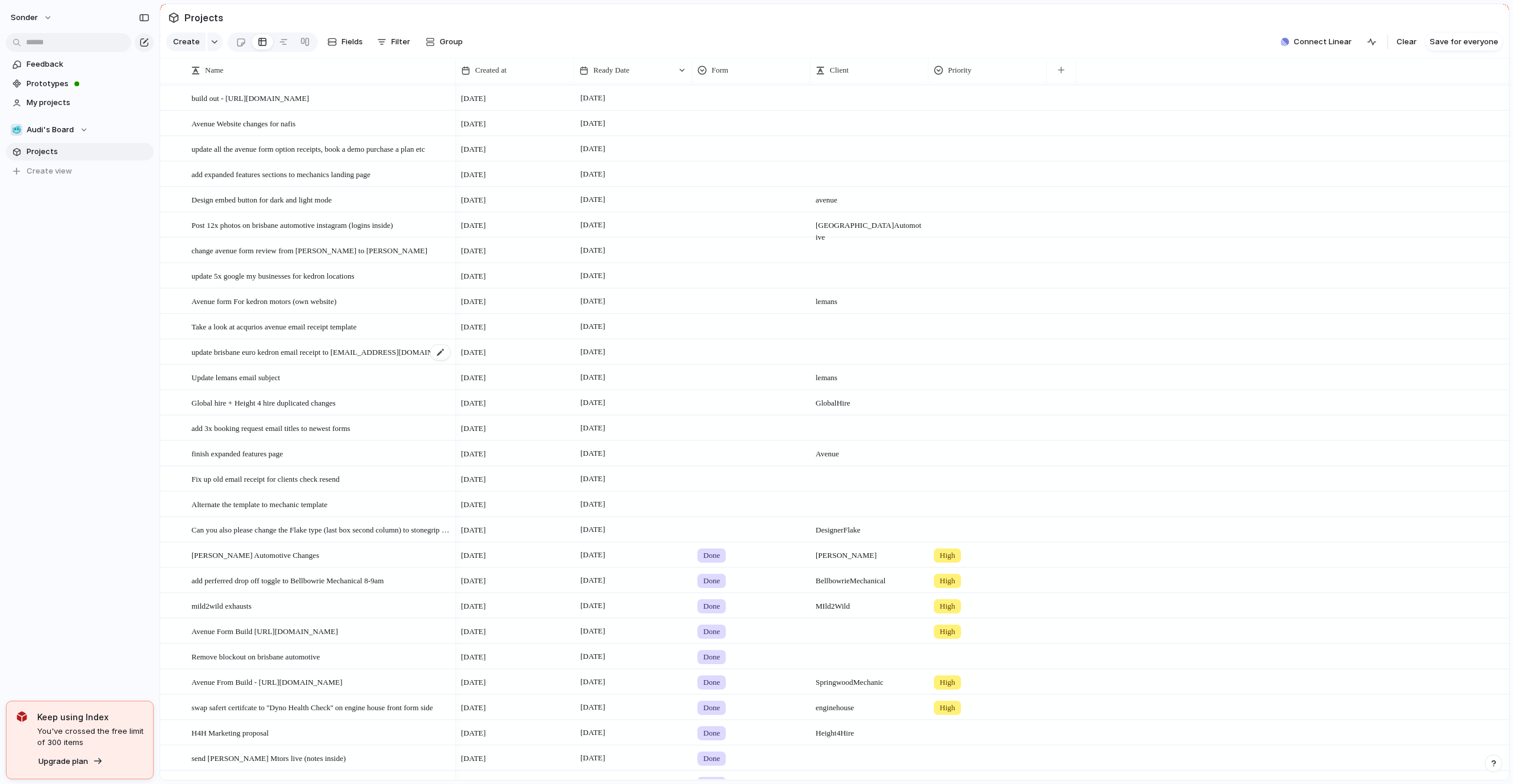
scroll to position [42, 0]
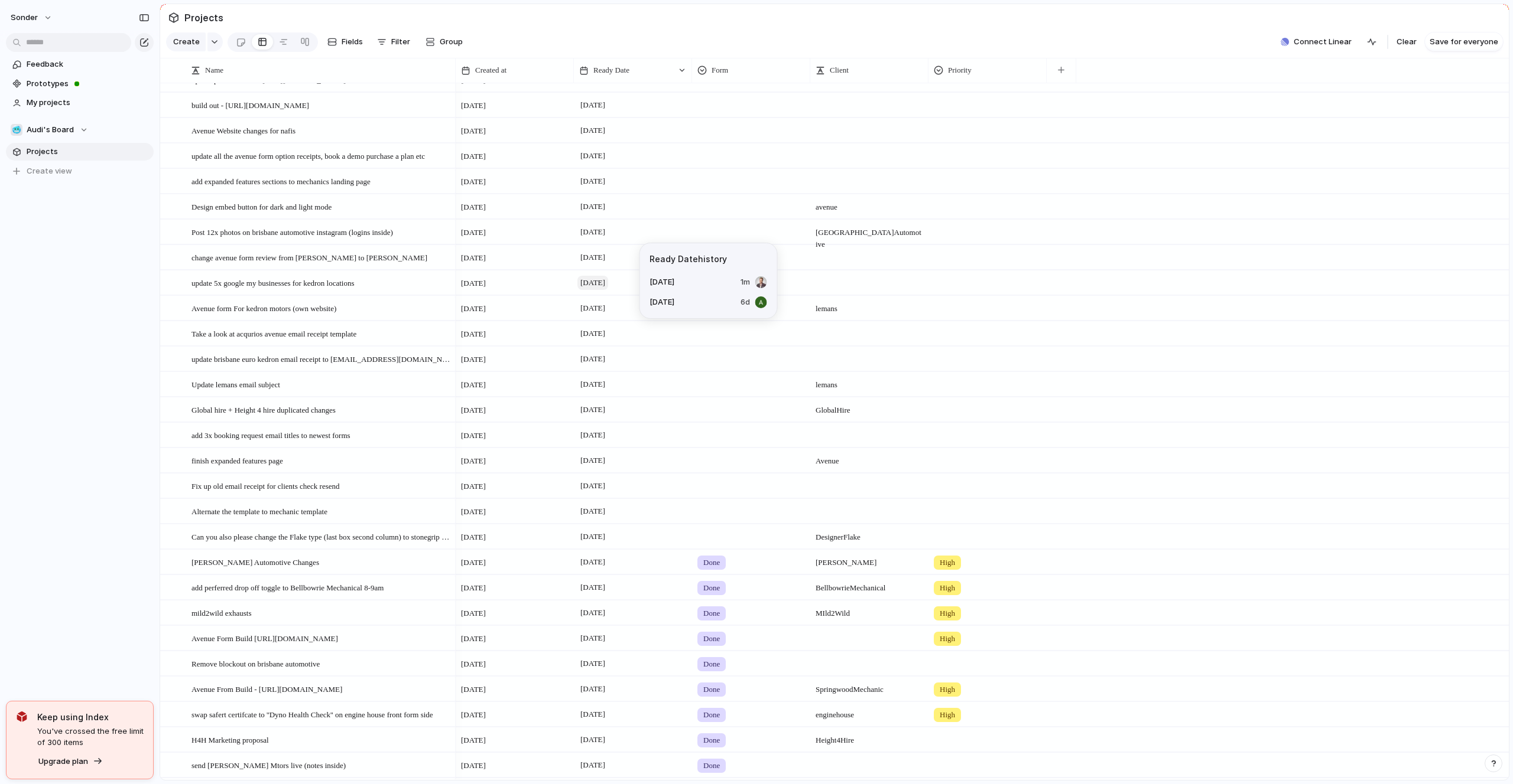
click at [590, 284] on span "[DATE]" at bounding box center [593, 283] width 30 height 15
click at [654, 412] on button "9" at bounding box center [646, 409] width 23 height 23
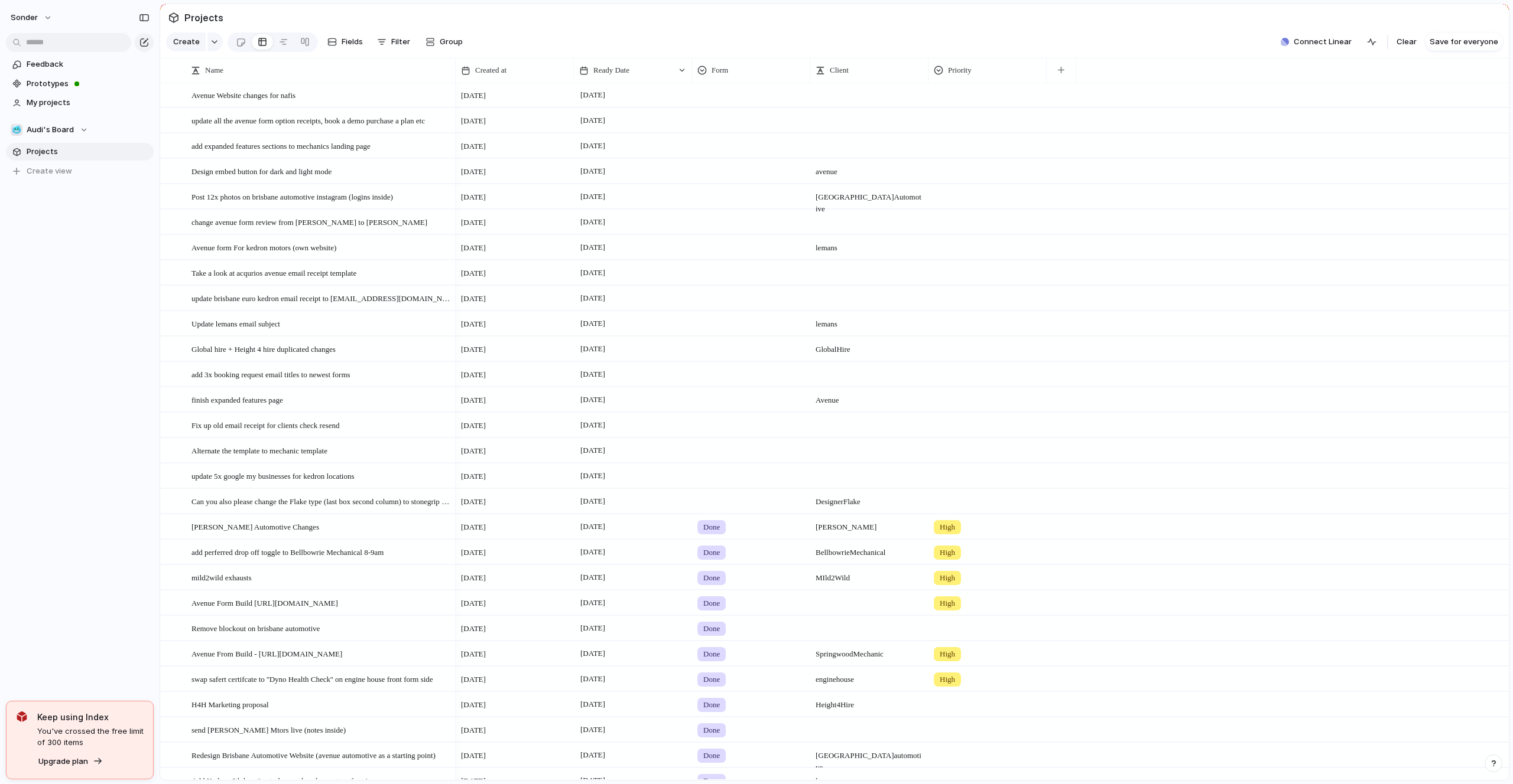
scroll to position [107, 0]
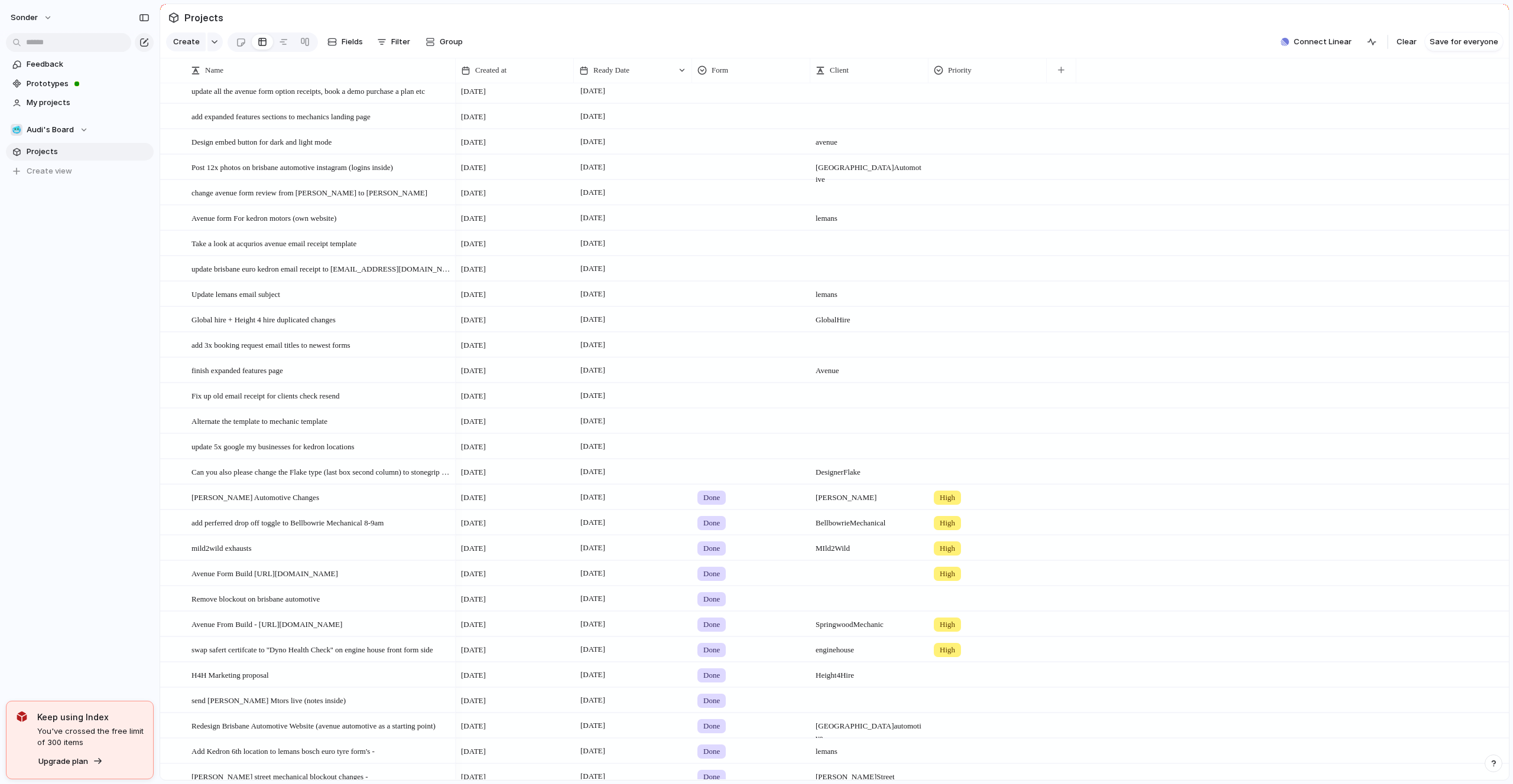
click at [82, 414] on div "sonder Feedback Prototypes My projects 🥶 Audi's Board Projects To pick up a dra…" at bounding box center [80, 392] width 160 height 784
click at [845, 436] on span at bounding box center [869, 437] width 117 height 7
type textarea "**********"
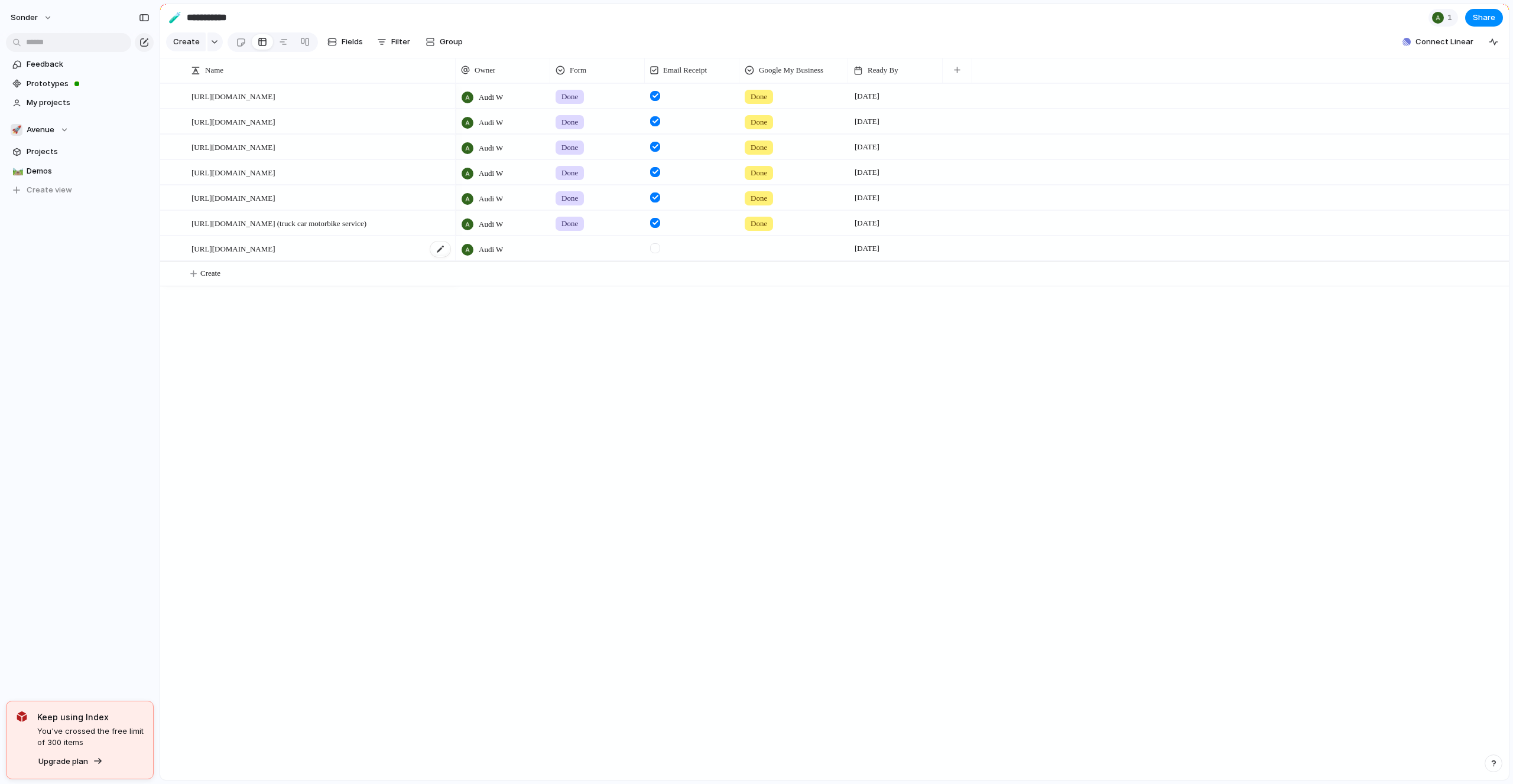
click at [367, 247] on div "[URL][DOMAIN_NAME]" at bounding box center [321, 249] width 260 height 24
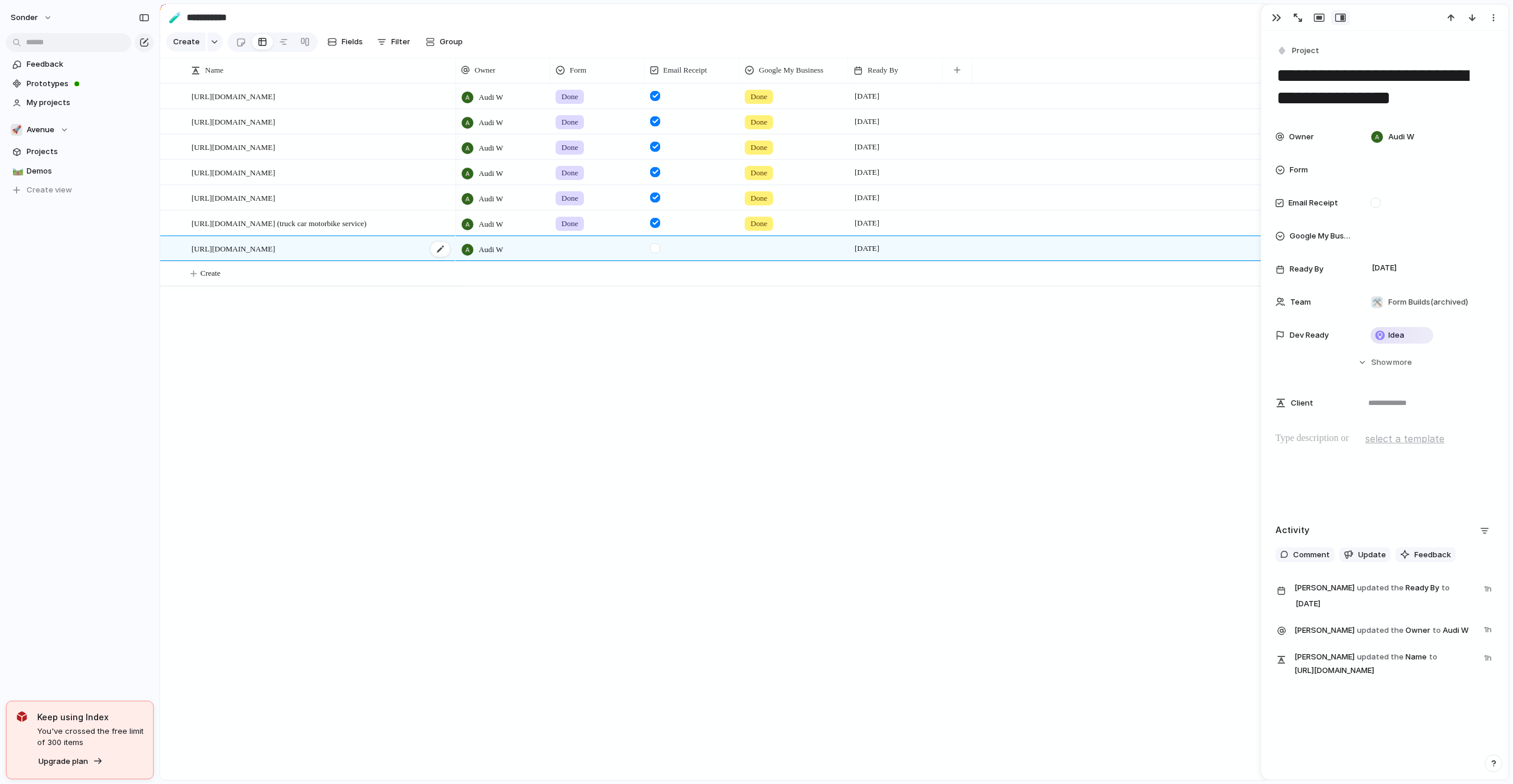
click at [374, 249] on div "[URL][DOMAIN_NAME]" at bounding box center [321, 249] width 260 height 24
click at [1462, 96] on textarea "**********" at bounding box center [1384, 87] width 218 height 48
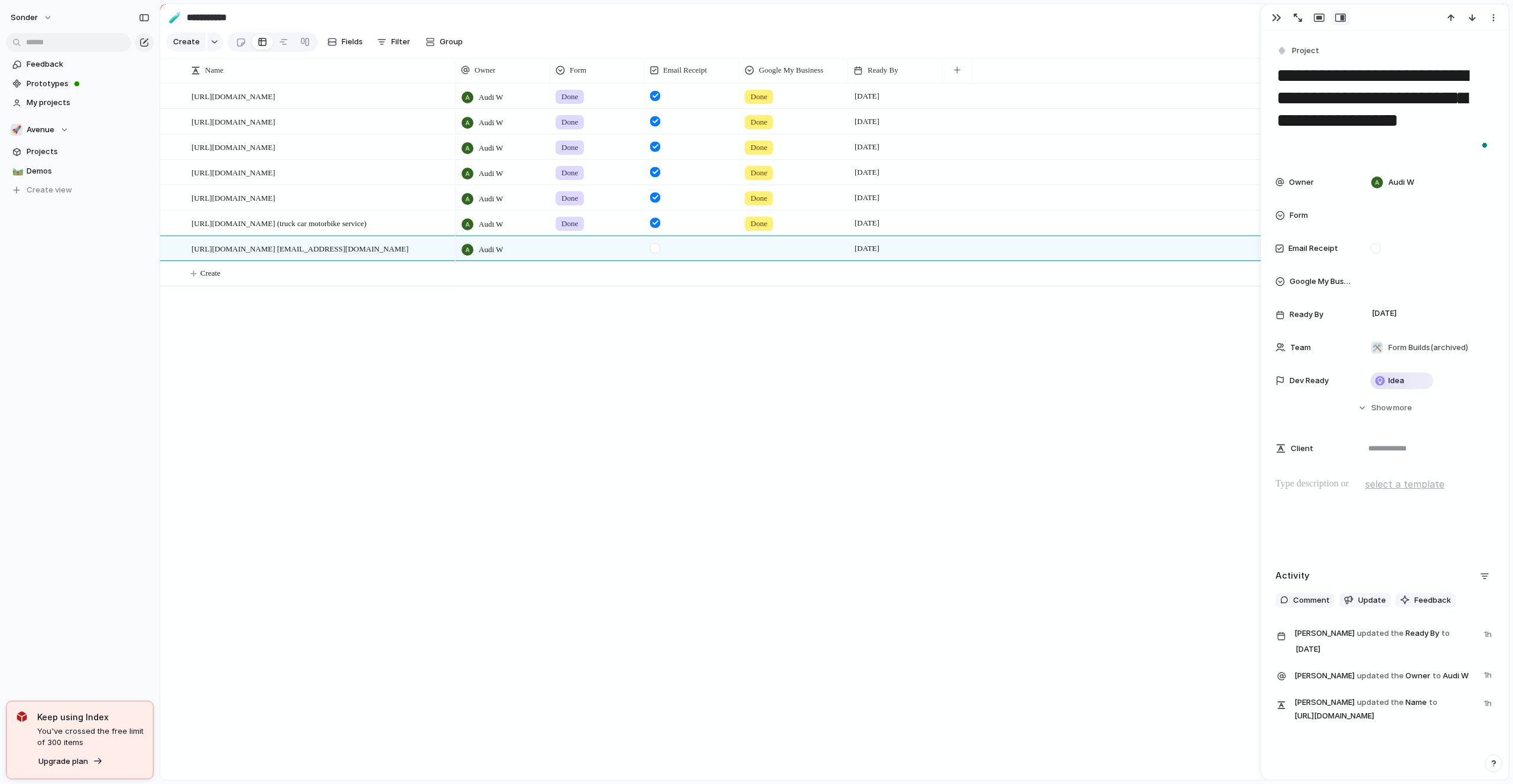
type textarea "**********"
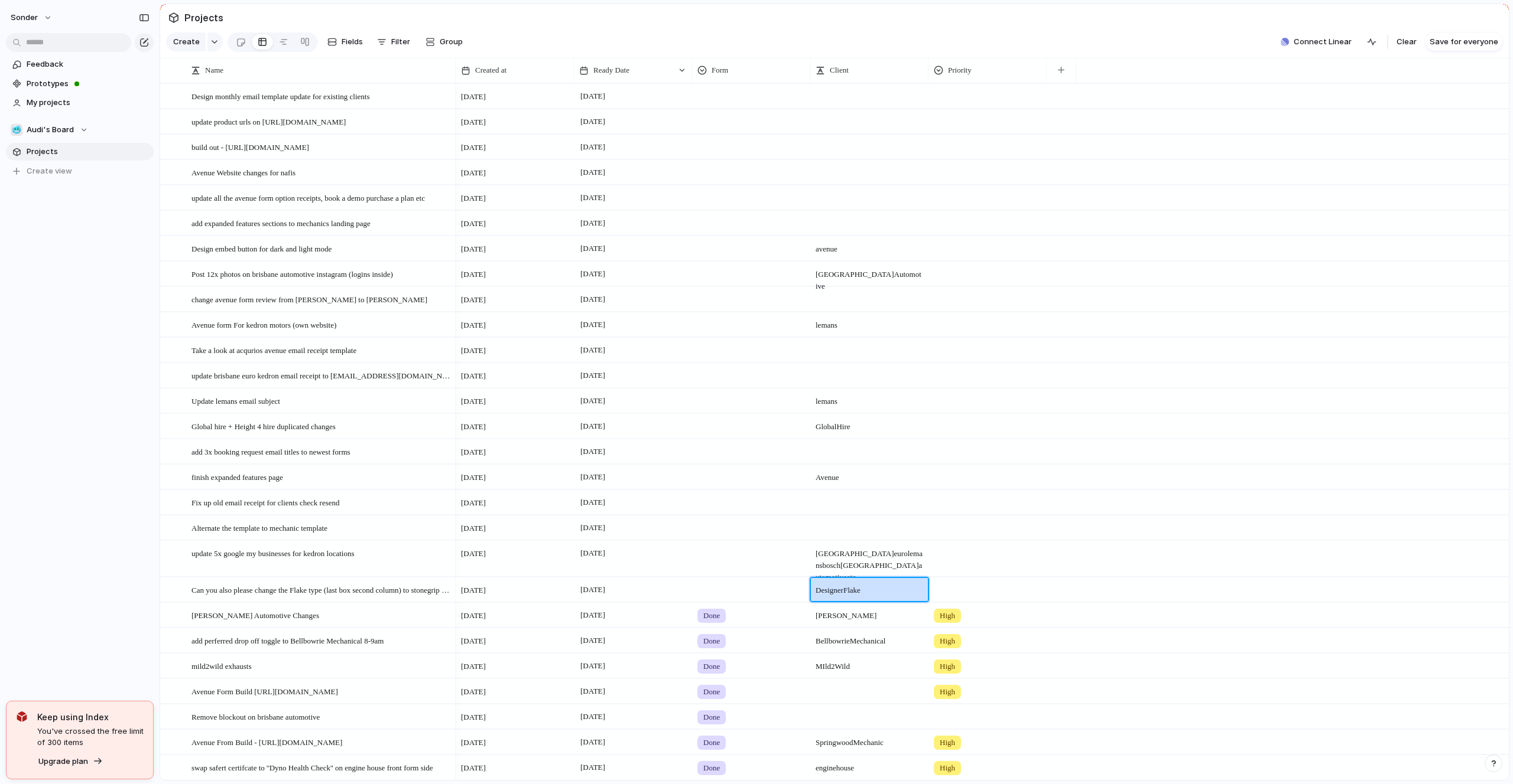
scroll to position [107, 0]
